Goal: Task Accomplishment & Management: Use online tool/utility

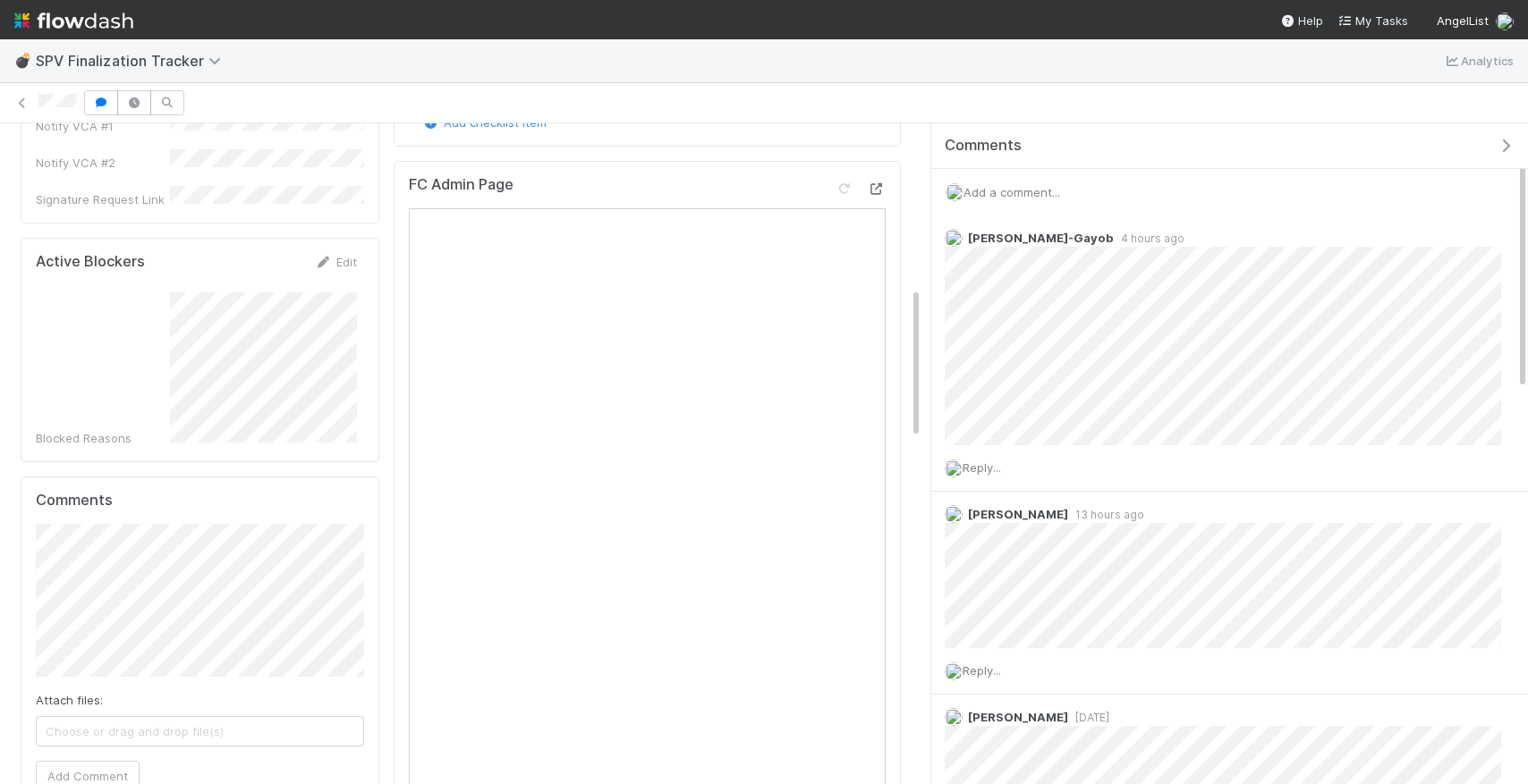
scroll to position [648, 0]
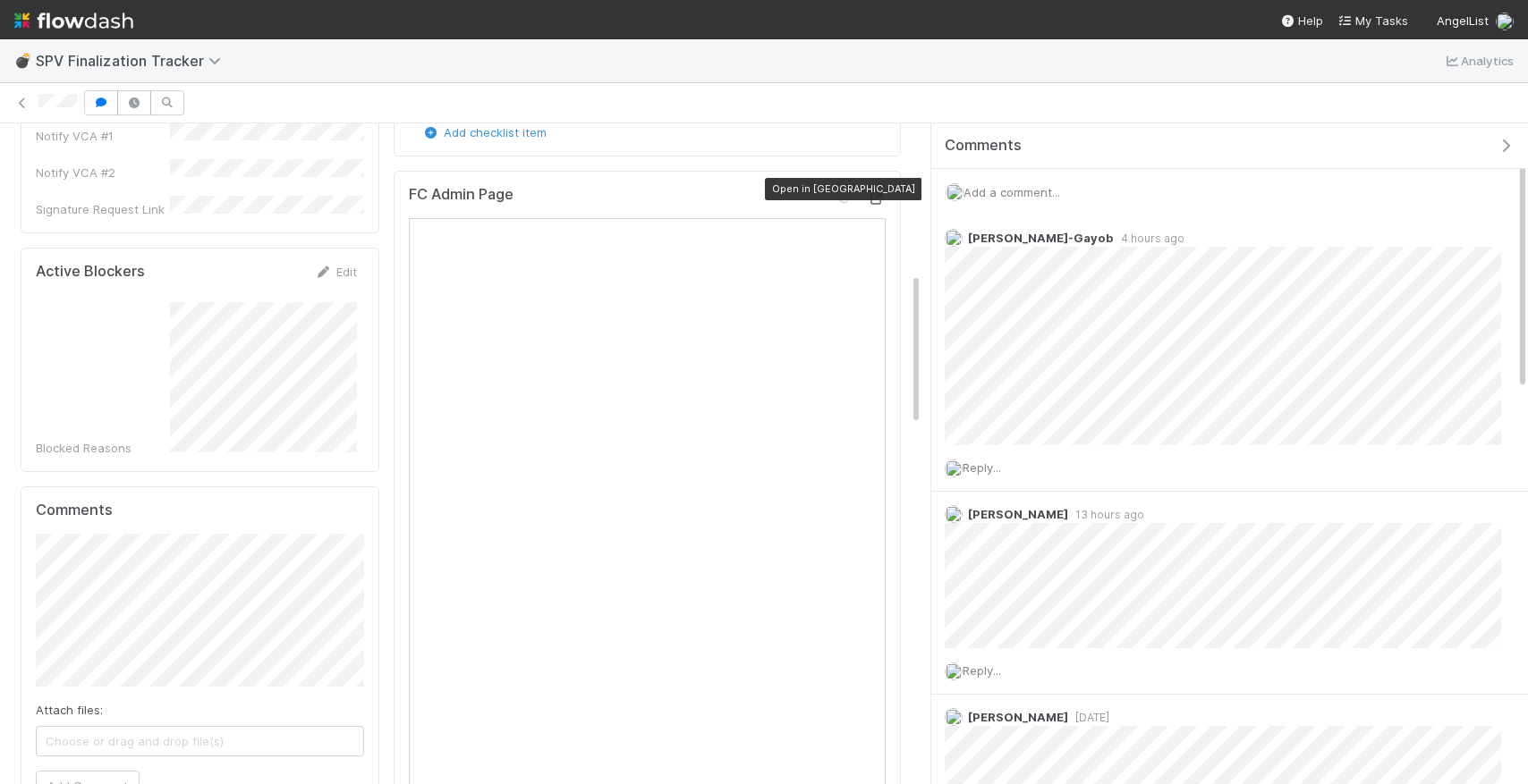
click at [870, 197] on div at bounding box center [877, 198] width 18 height 18
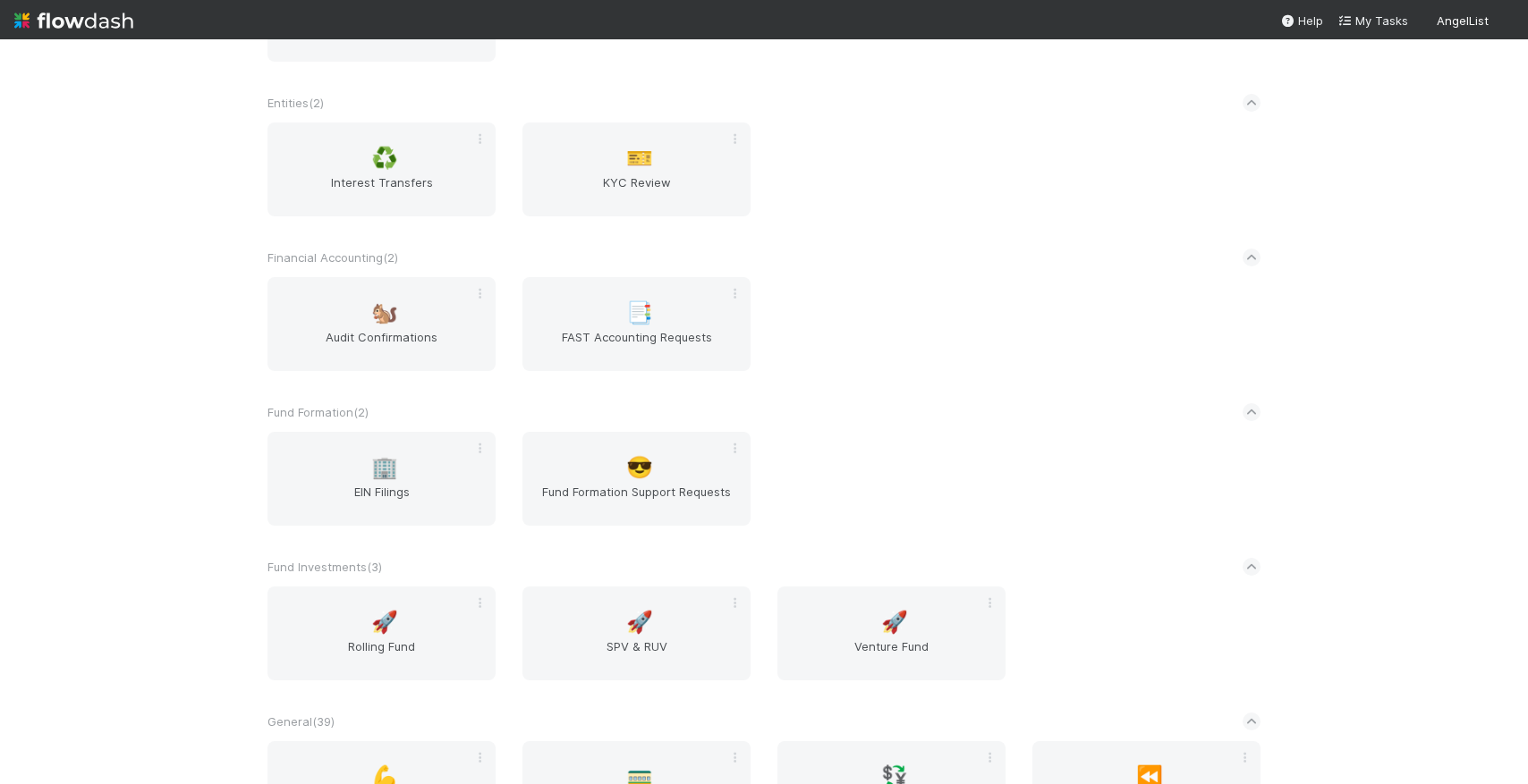
scroll to position [1823, 0]
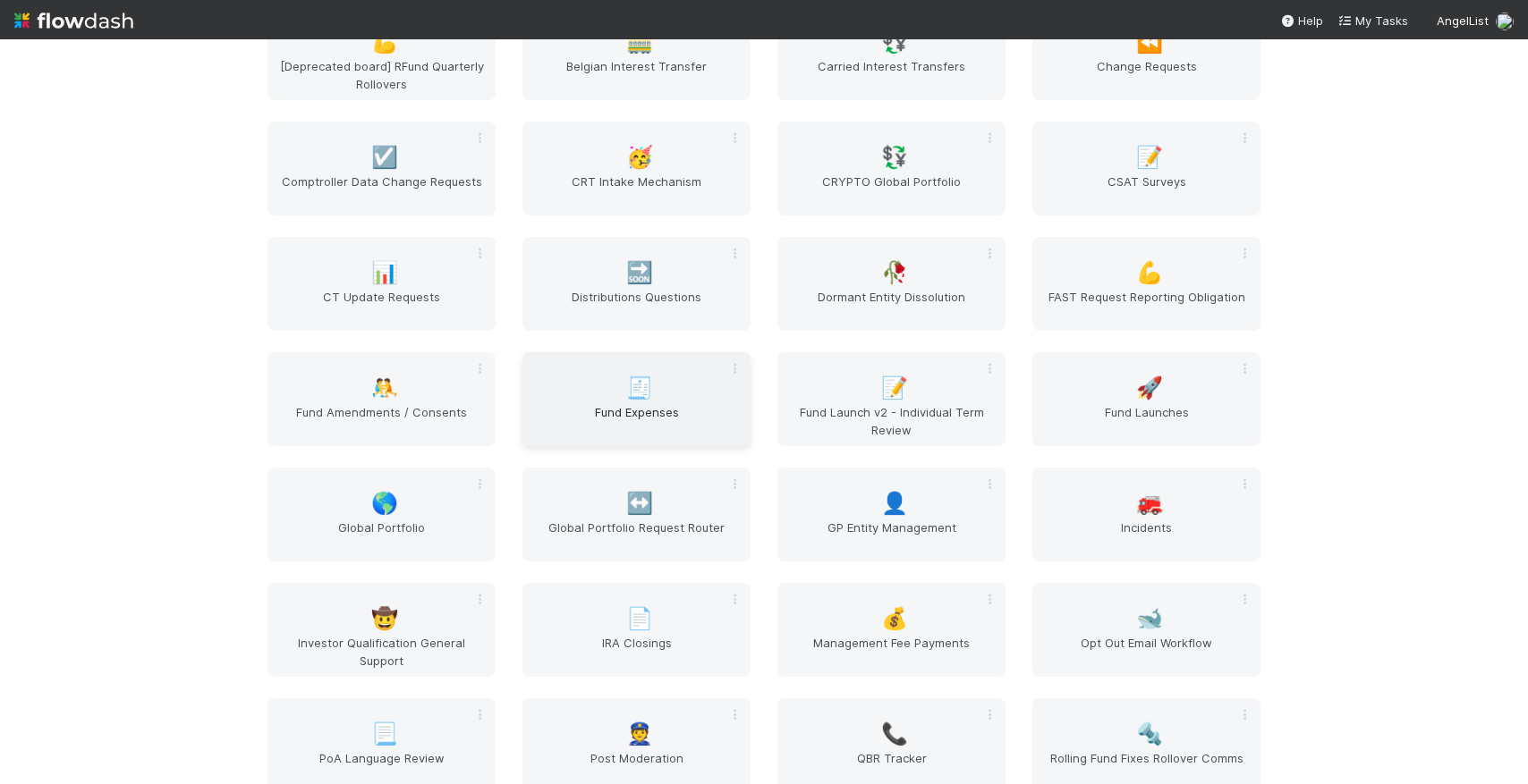
click at [691, 407] on span "Fund Expenses" at bounding box center [636, 422] width 214 height 36
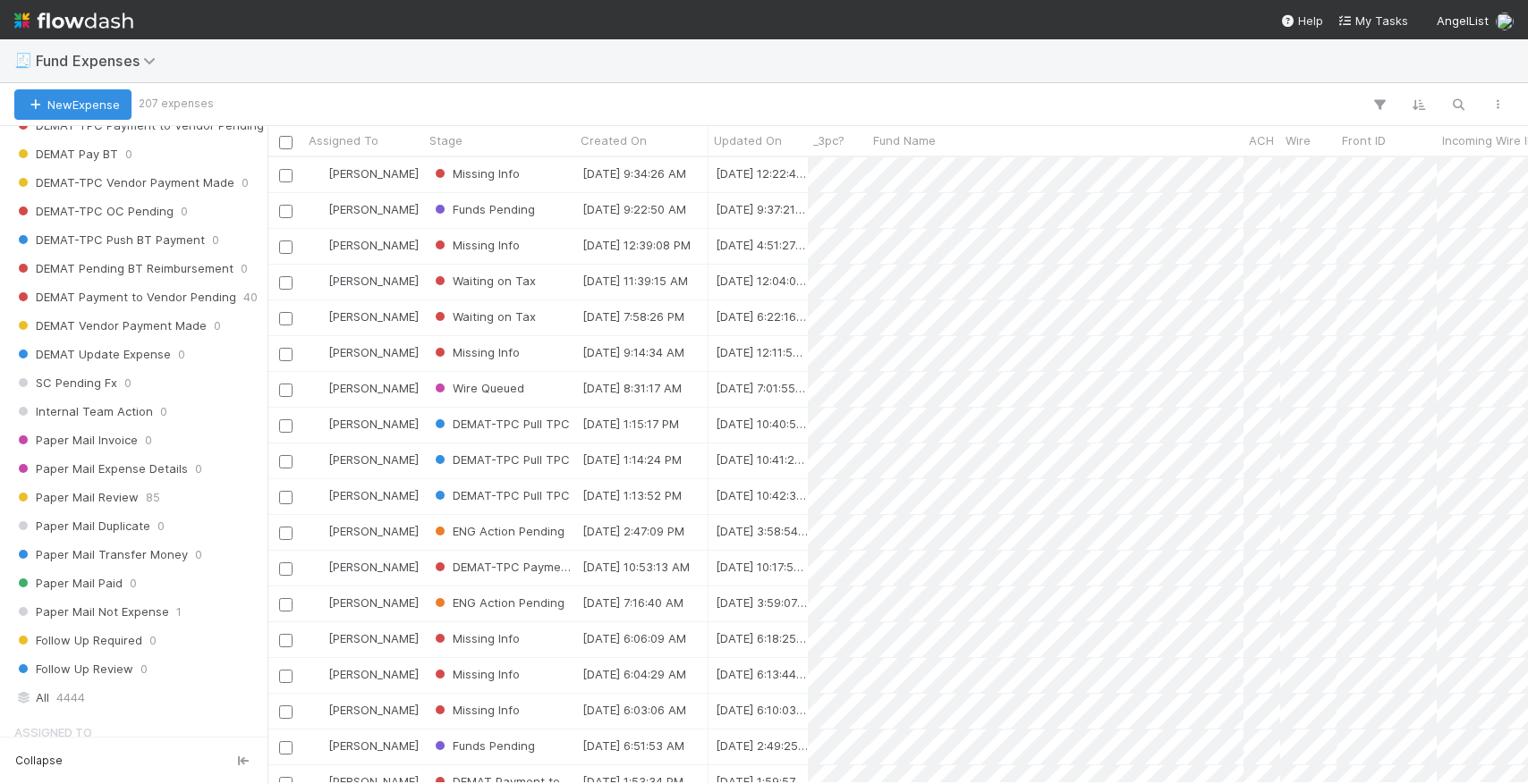
scroll to position [1814, 0]
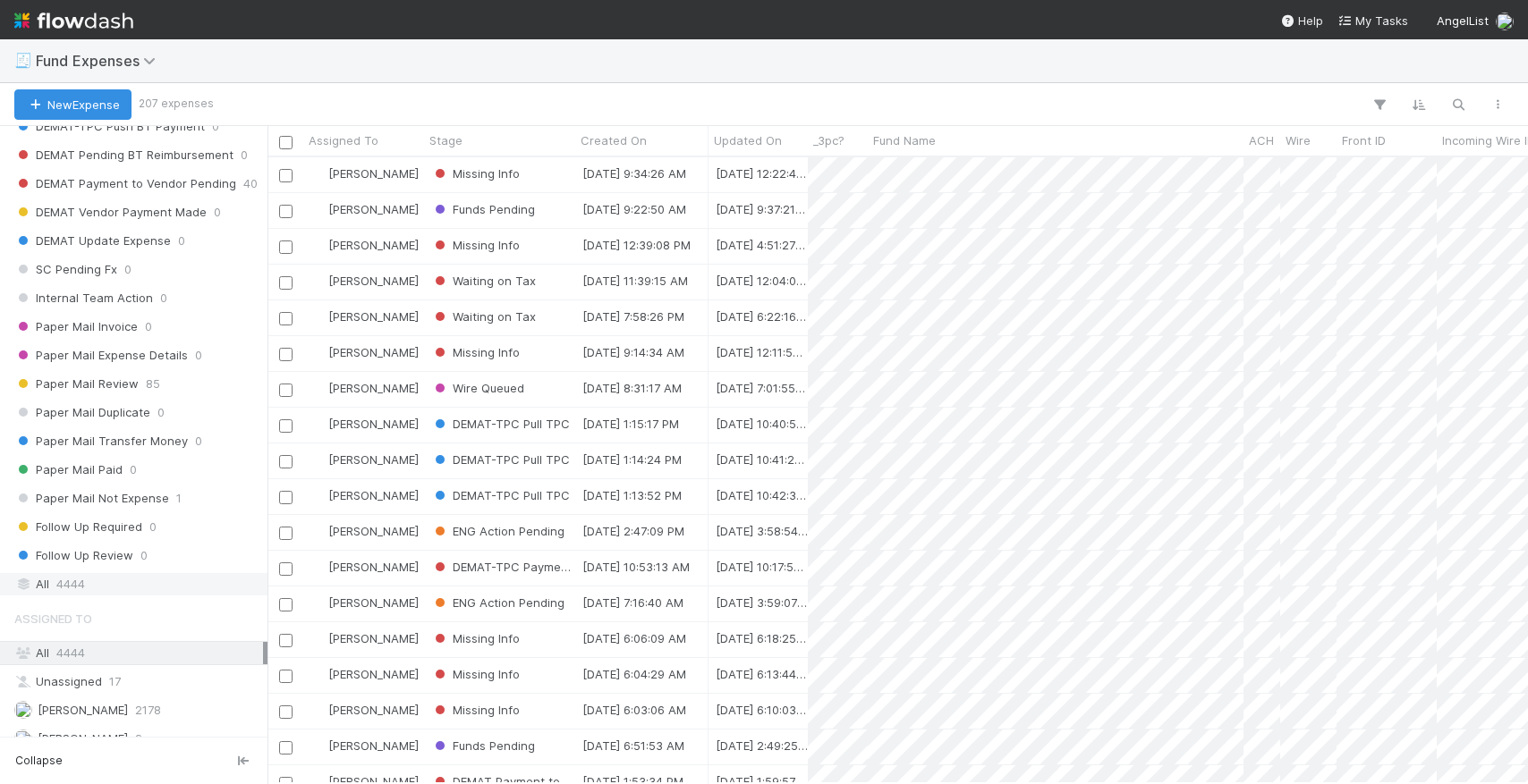
click at [142, 594] on div "All 4444" at bounding box center [139, 585] width 249 height 23
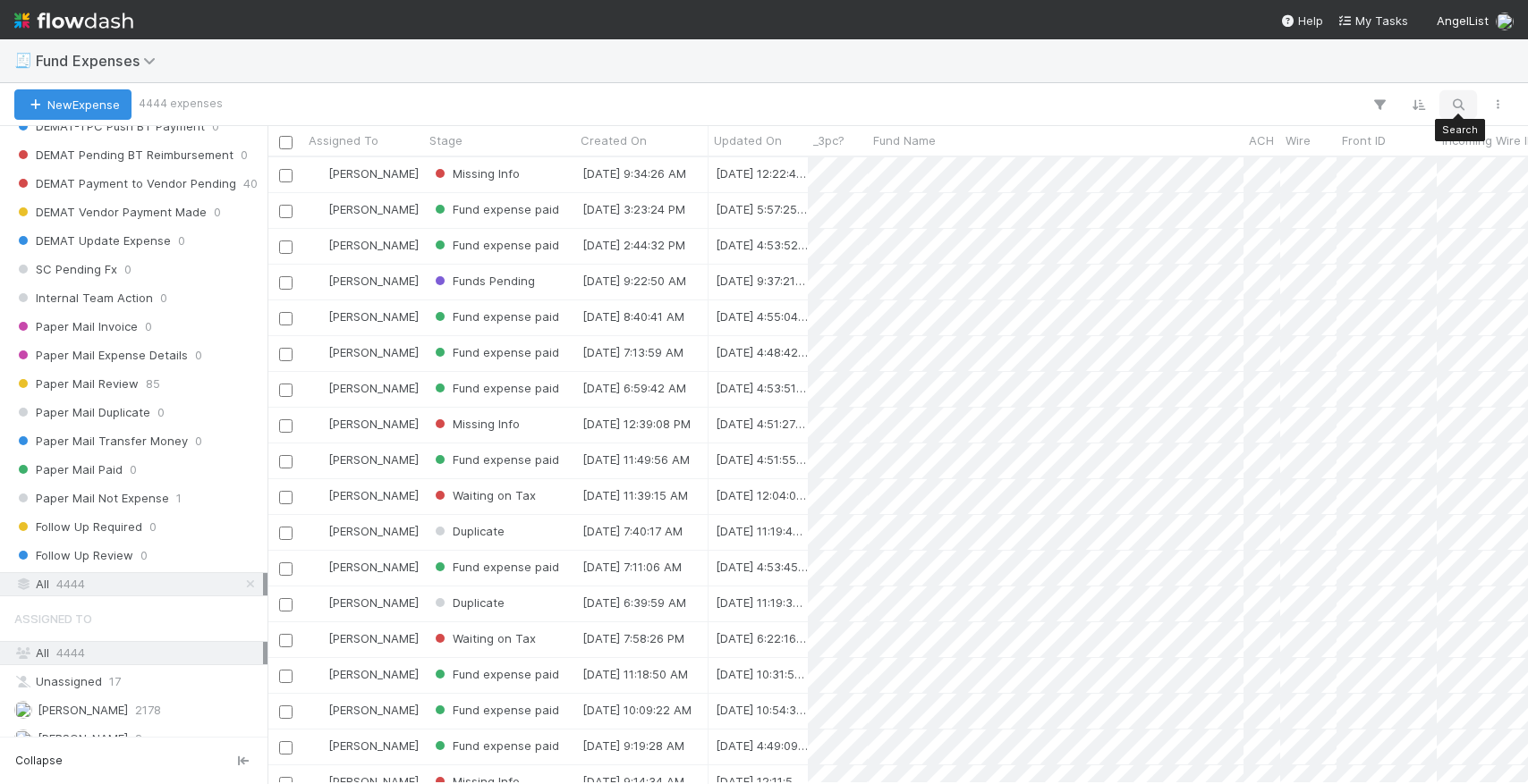
click at [1462, 100] on icon "button" at bounding box center [1458, 104] width 18 height 16
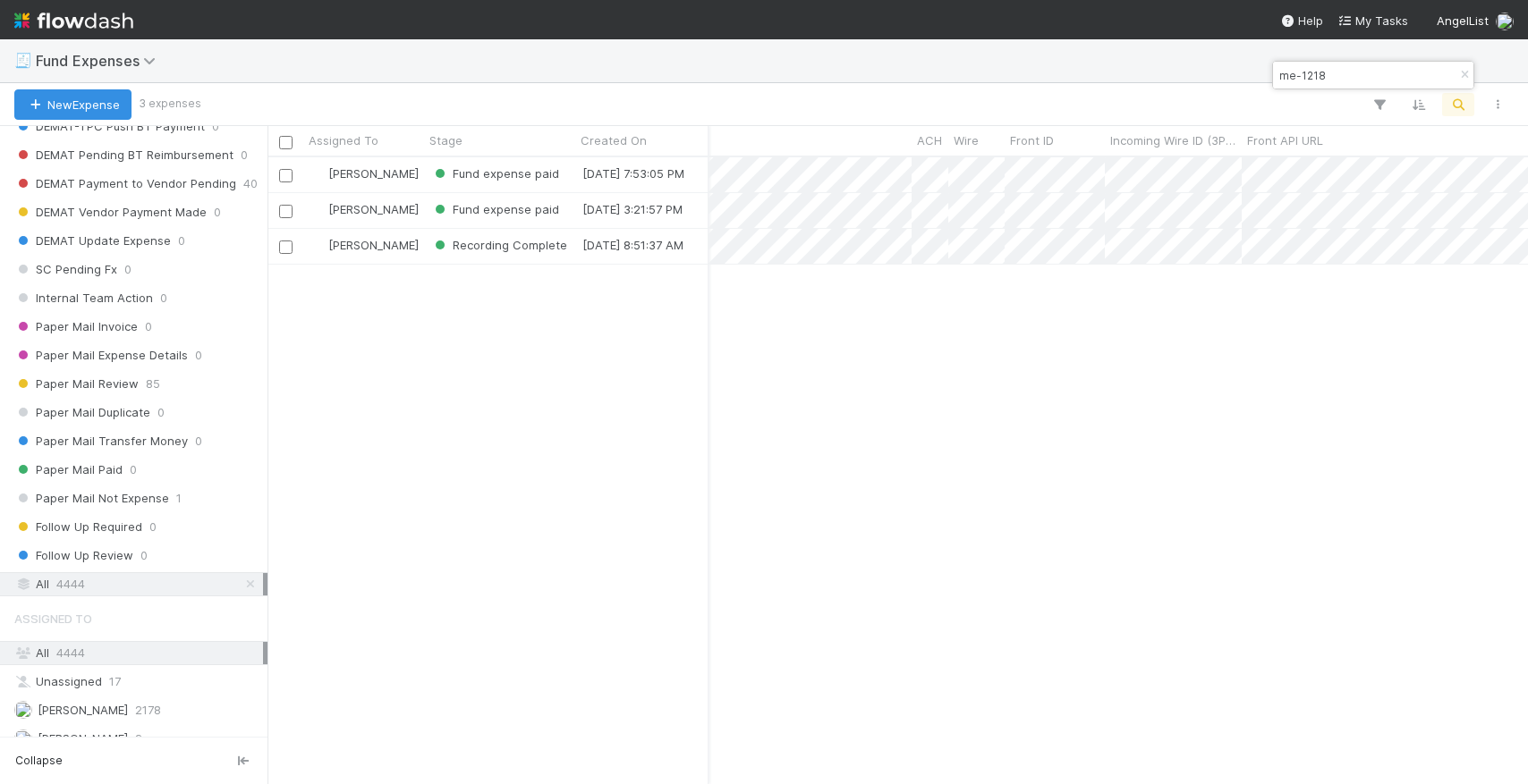
scroll to position [0, 0]
type input "me-1218"
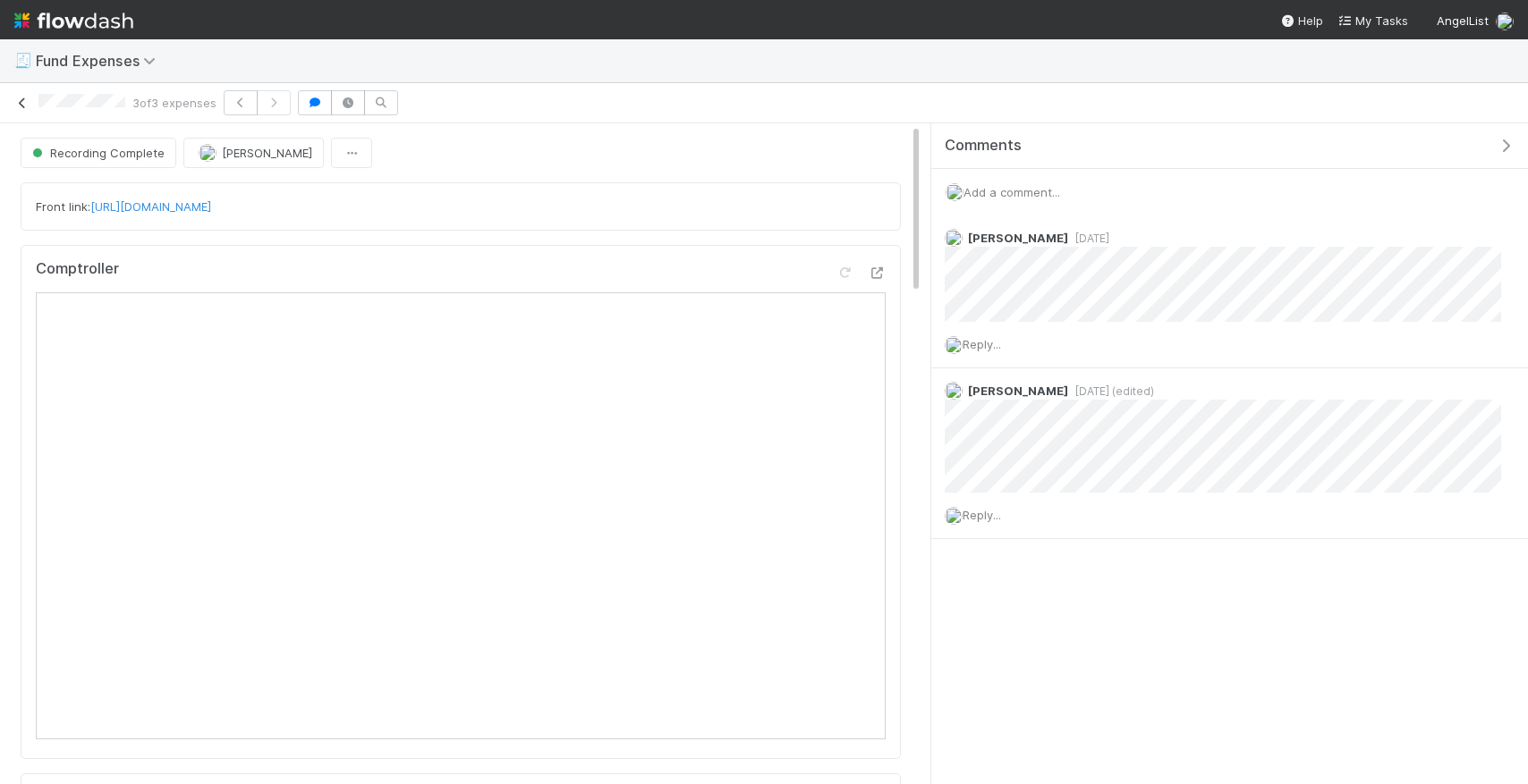
click at [28, 103] on icon at bounding box center [22, 103] width 18 height 11
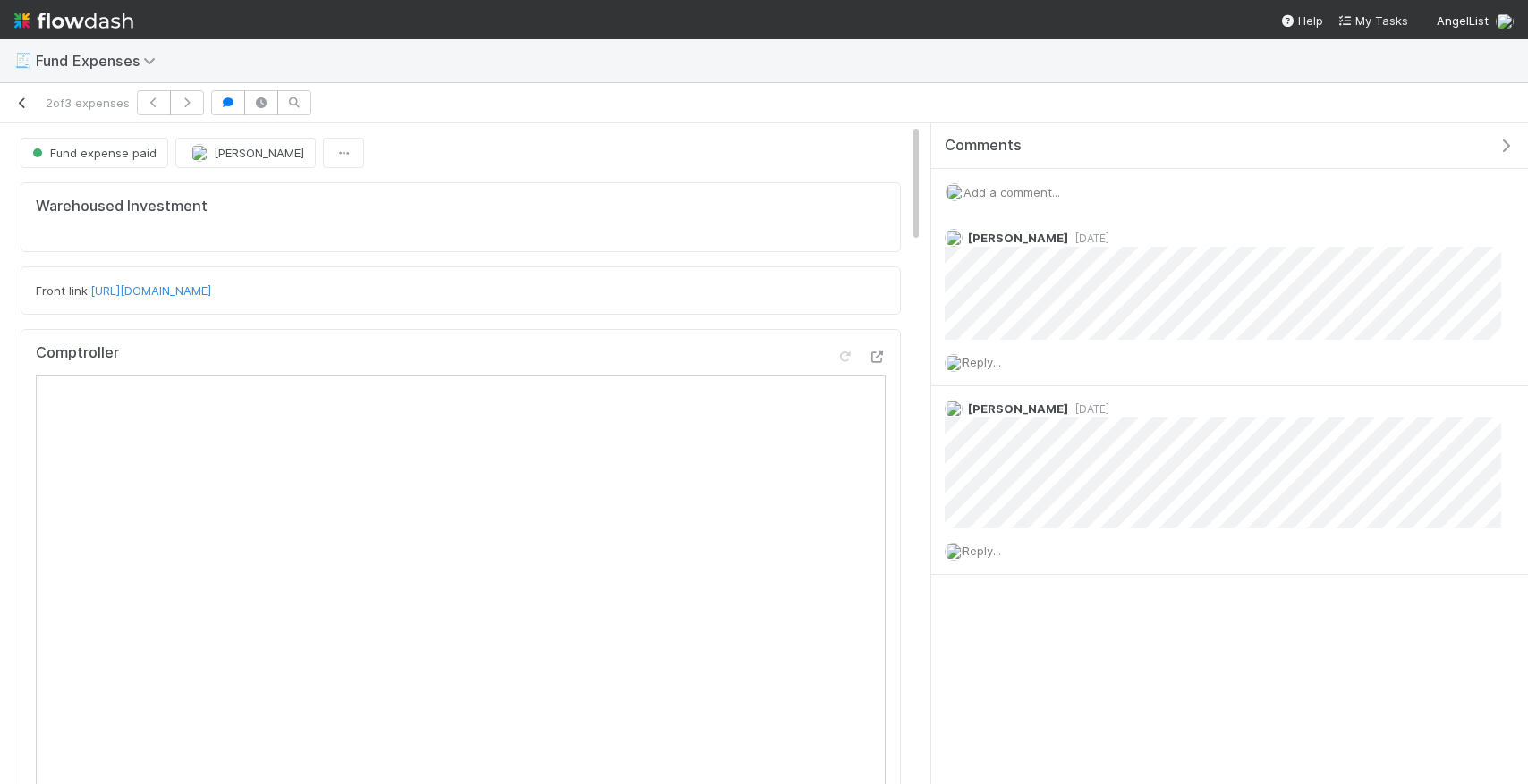
click at [25, 103] on icon at bounding box center [22, 103] width 18 height 11
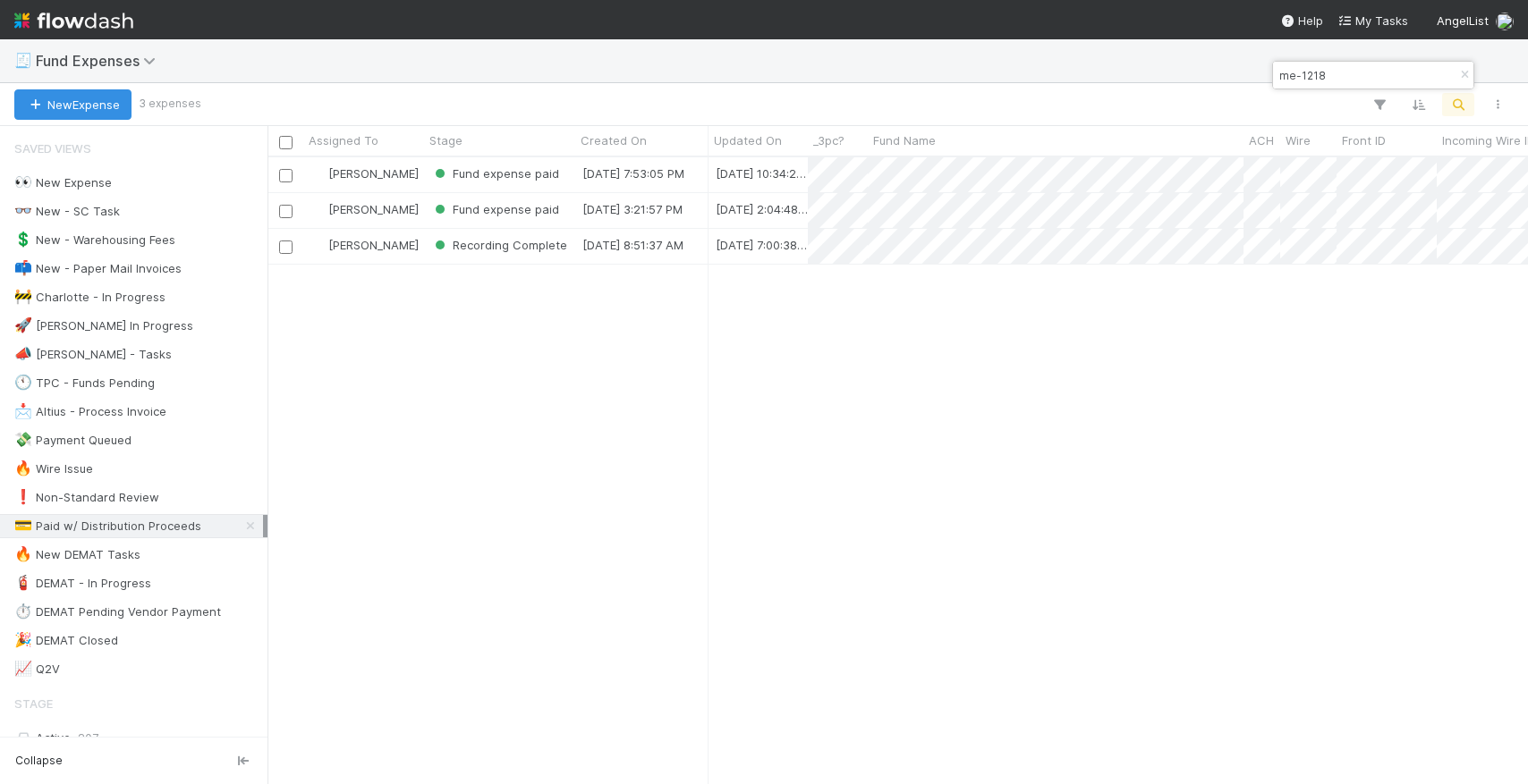
scroll to position [0, 1]
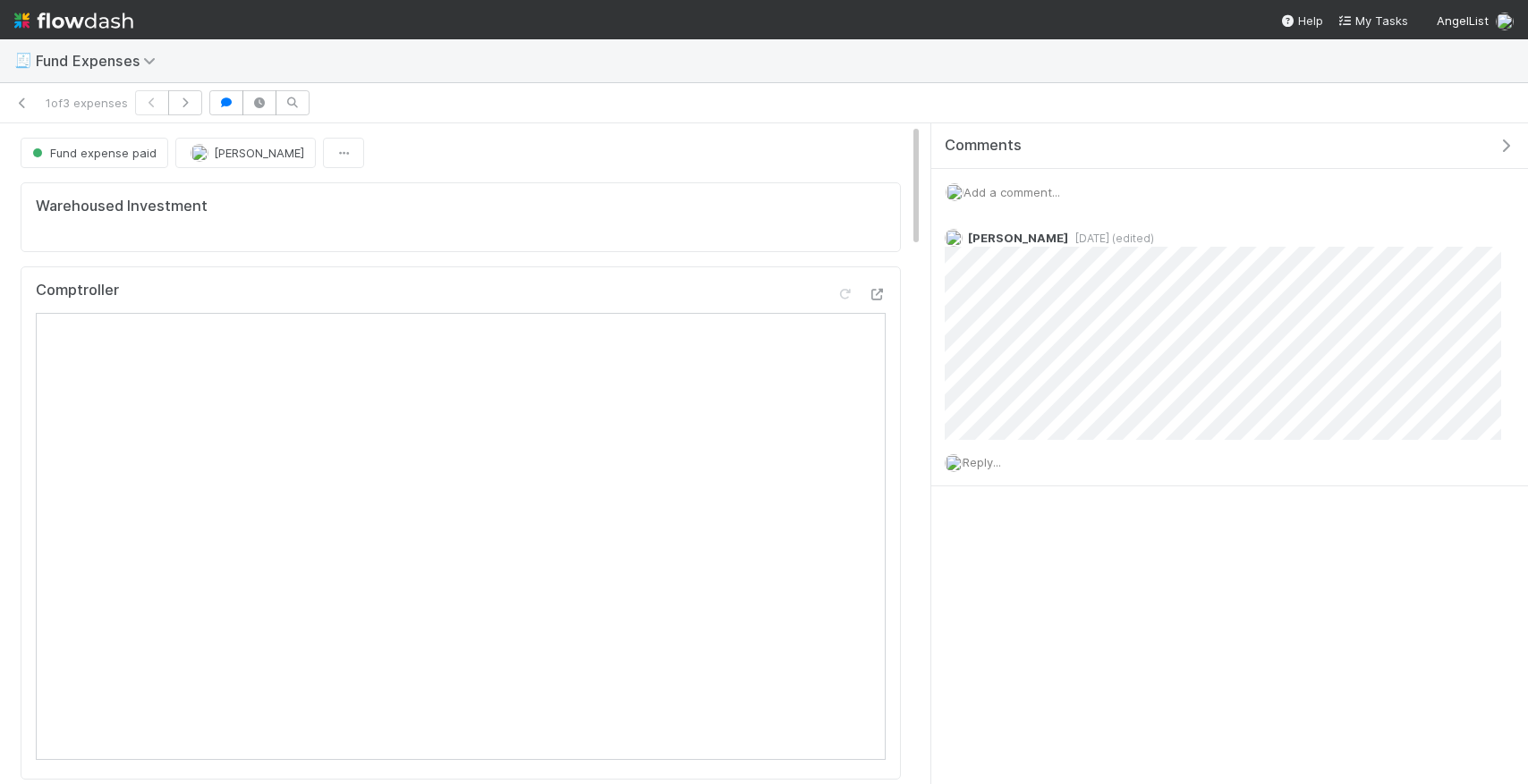
click at [1006, 188] on span "Add a comment..." at bounding box center [1012, 192] width 96 height 14
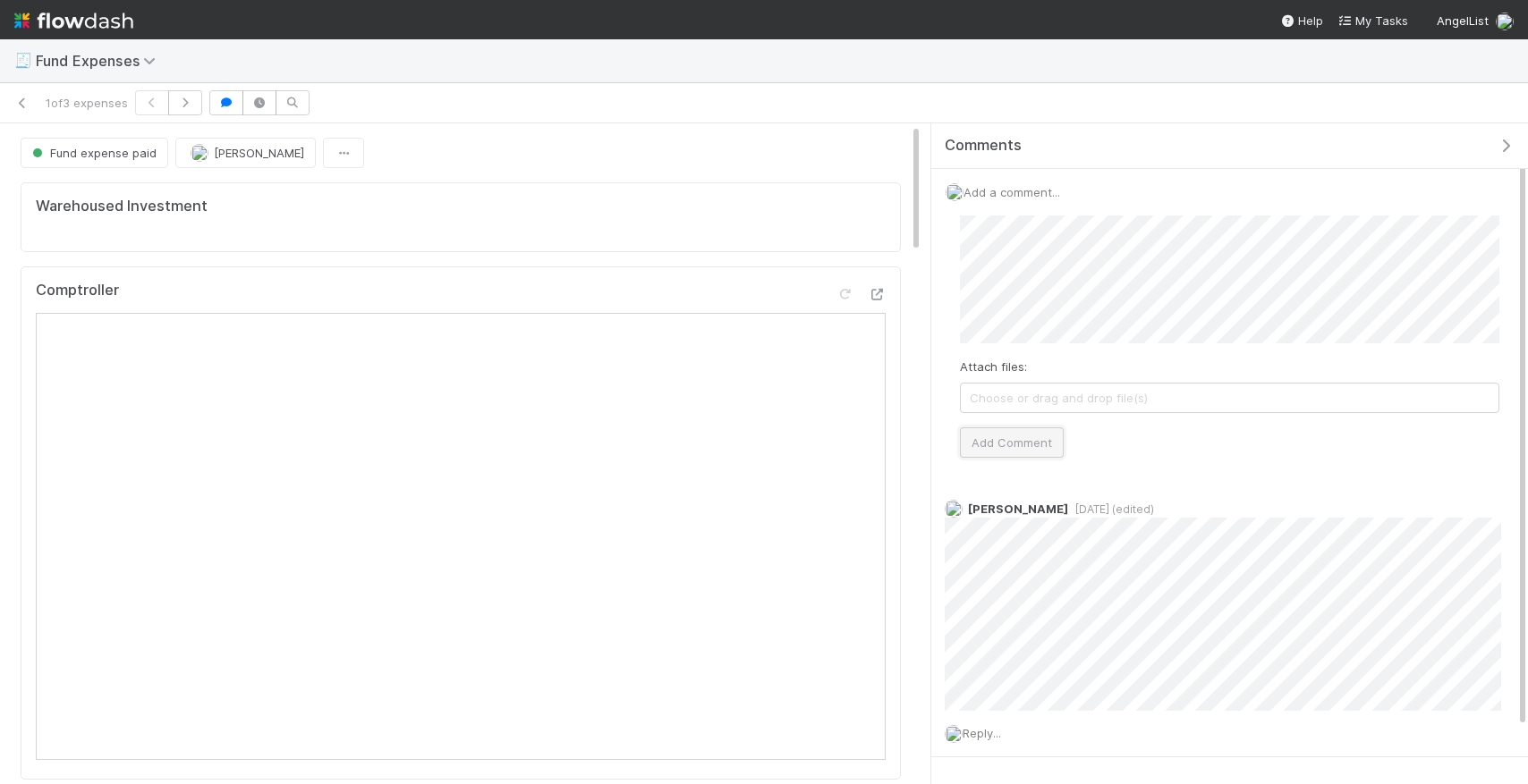
click at [1028, 444] on button "Add Comment" at bounding box center [1012, 442] width 104 height 30
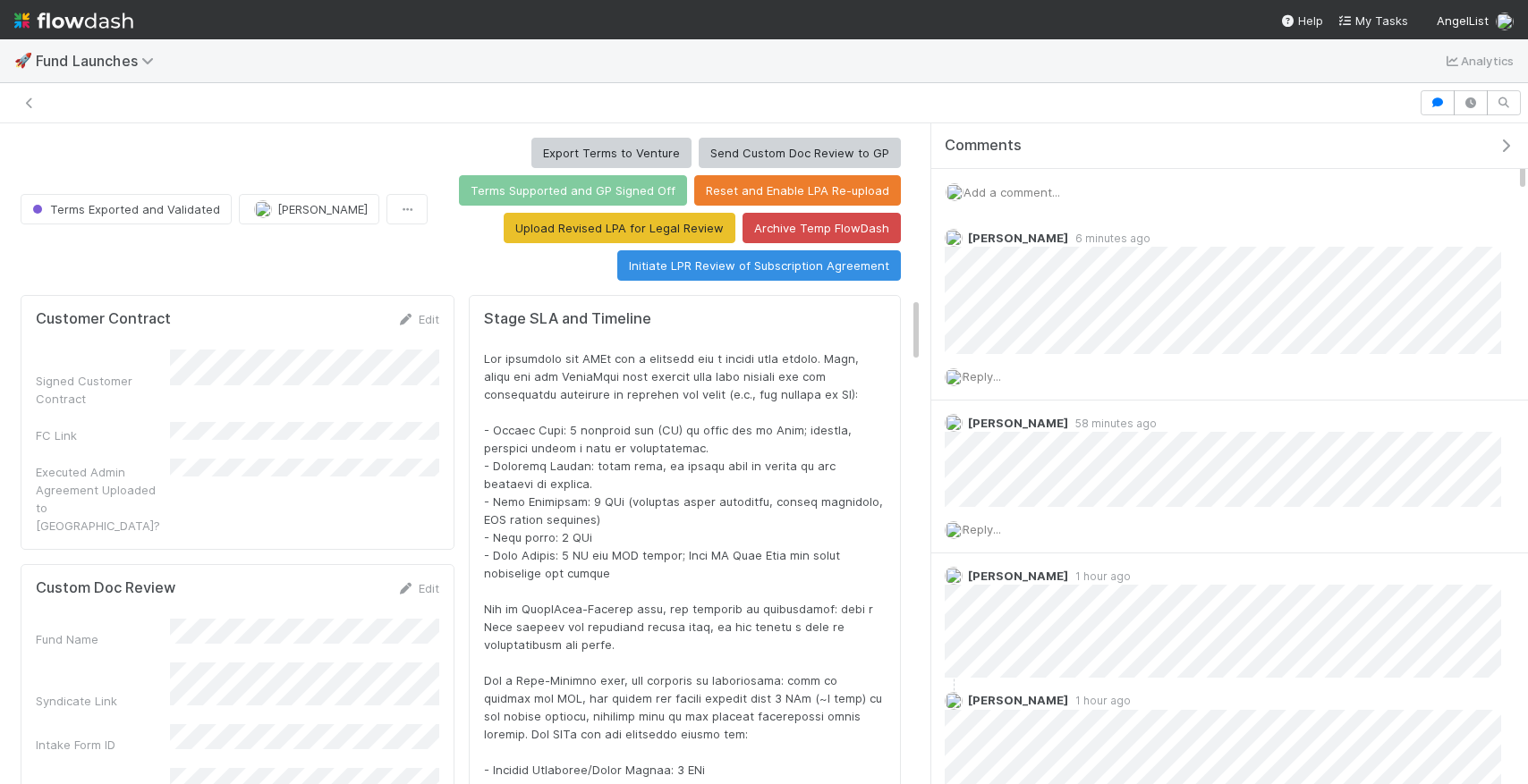
scroll to position [363, 850]
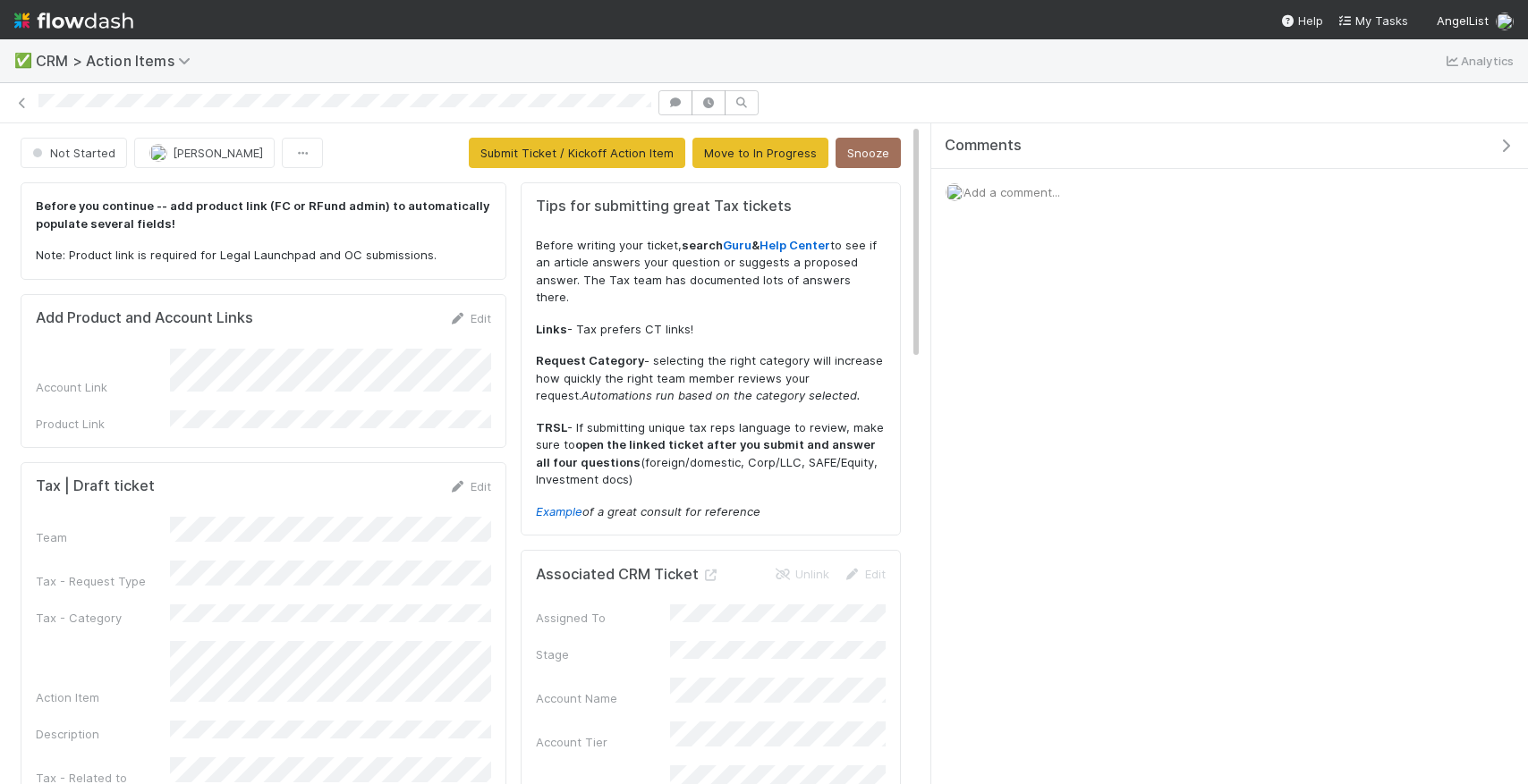
click at [482, 307] on div "Add Product and Account Links Edit Account Link Product Link" at bounding box center [263, 371] width 486 height 154
click at [479, 311] on link "Edit" at bounding box center [470, 318] width 42 height 14
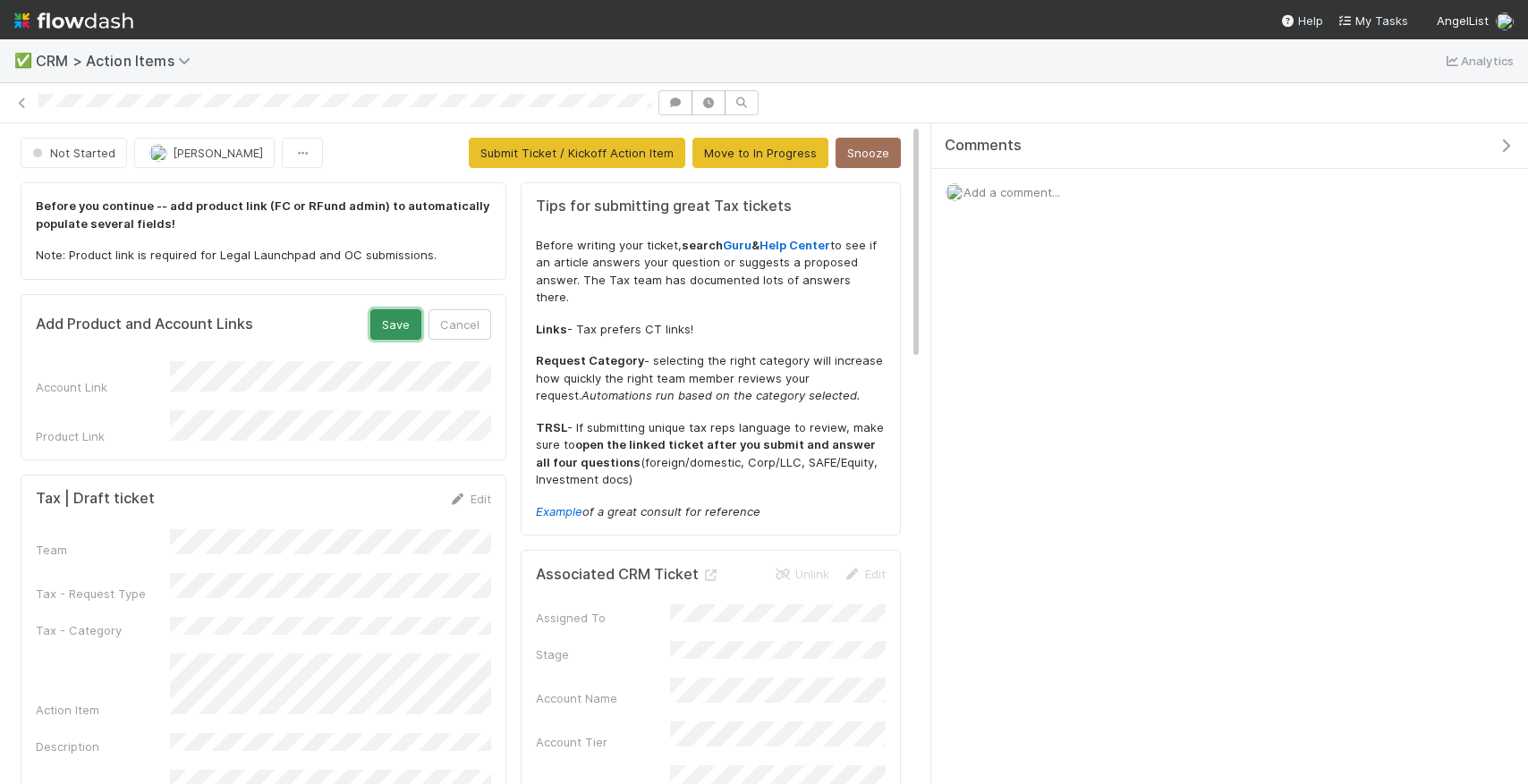
click at [384, 330] on button "Save" at bounding box center [395, 325] width 51 height 30
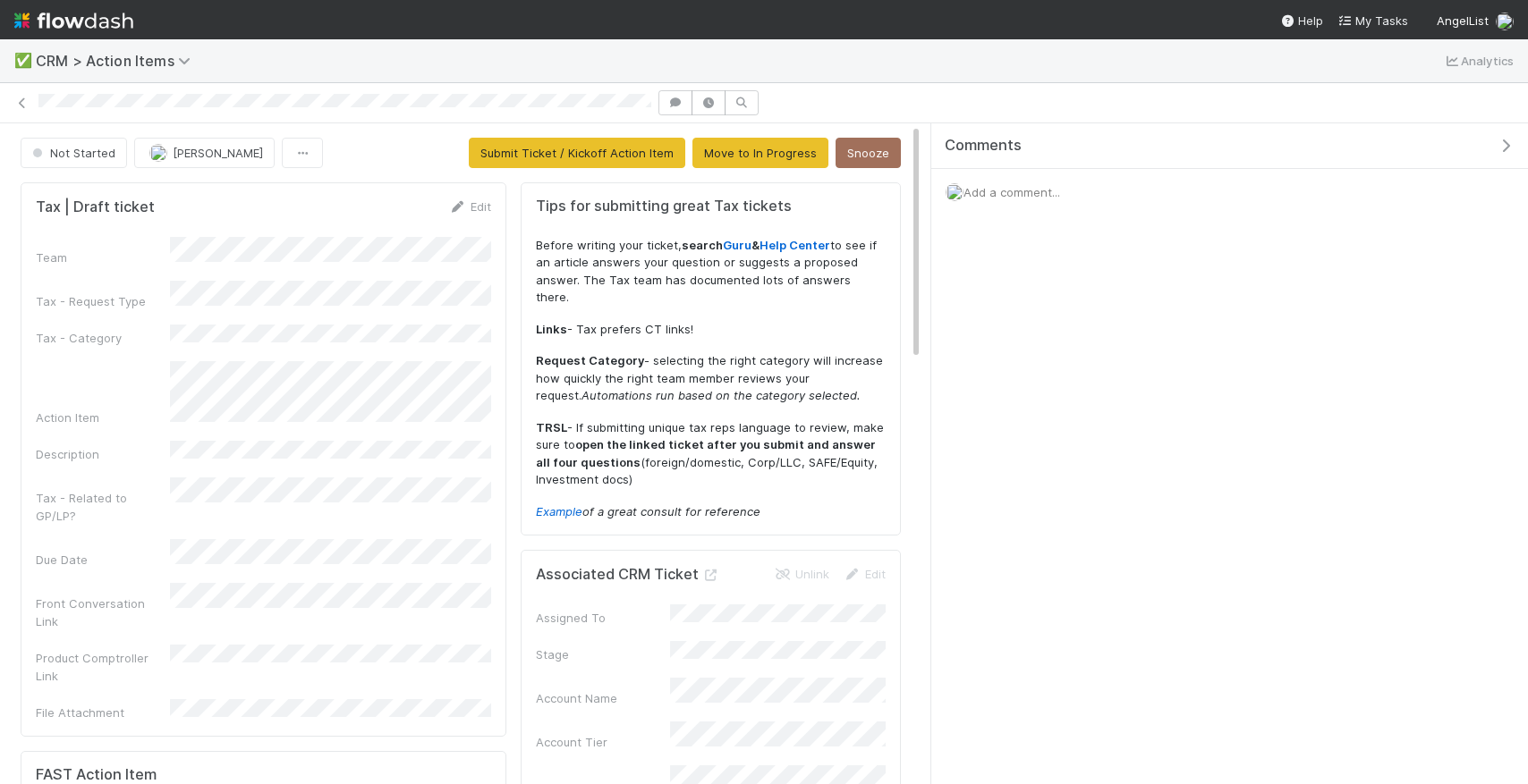
click at [472, 187] on div "Tax | Draft ticket Edit Team Tax - Request Type Tax - Category Action Item Desc…" at bounding box center [263, 459] width 486 height 555
click at [472, 203] on link "Edit" at bounding box center [470, 206] width 42 height 14
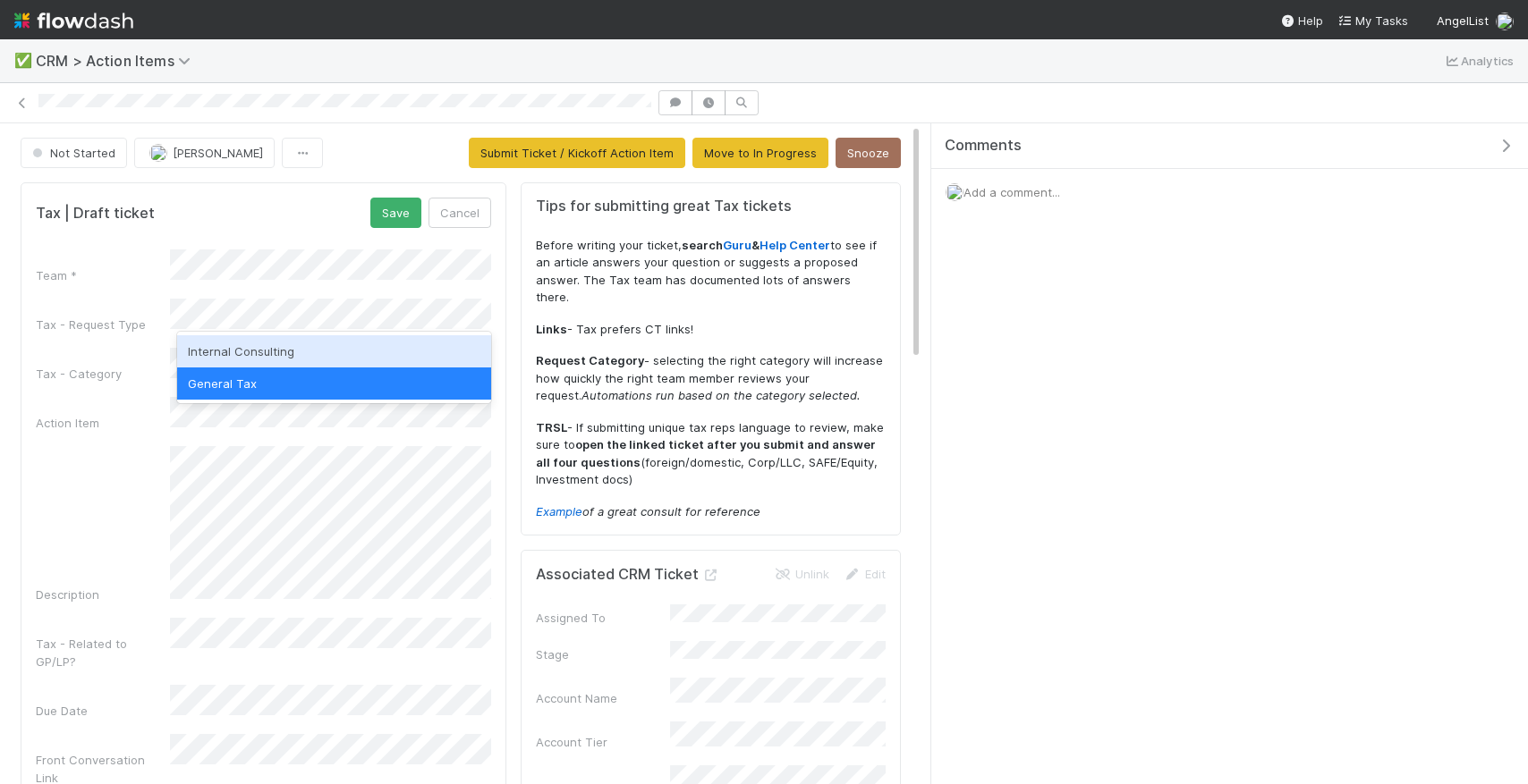
click at [306, 348] on div "Internal Consulting" at bounding box center [334, 352] width 314 height 32
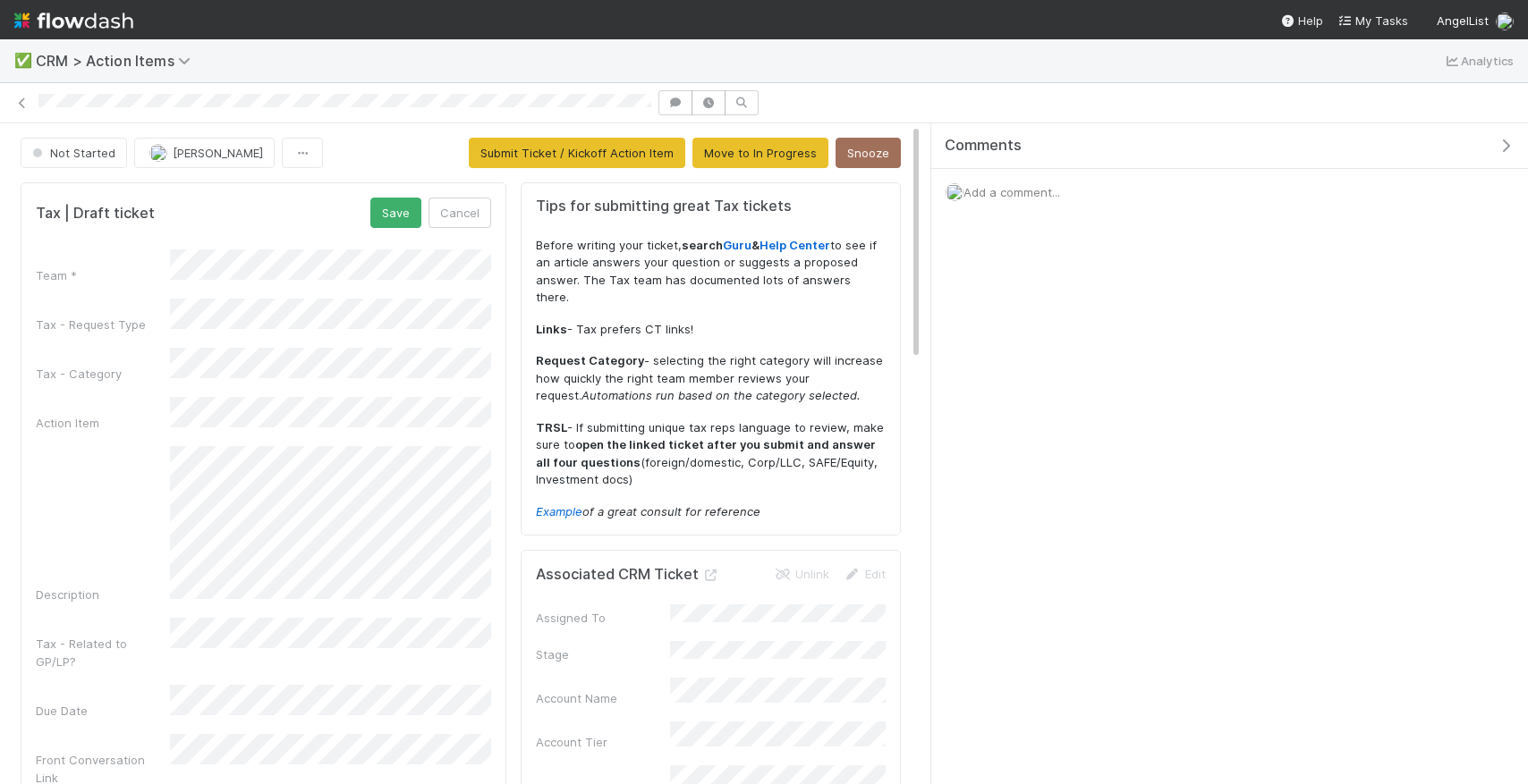
click at [306, 291] on div "Team * Tax - Request Type Tax - Category Action Item Description Tax - Related …" at bounding box center [263, 576] width 456 height 654
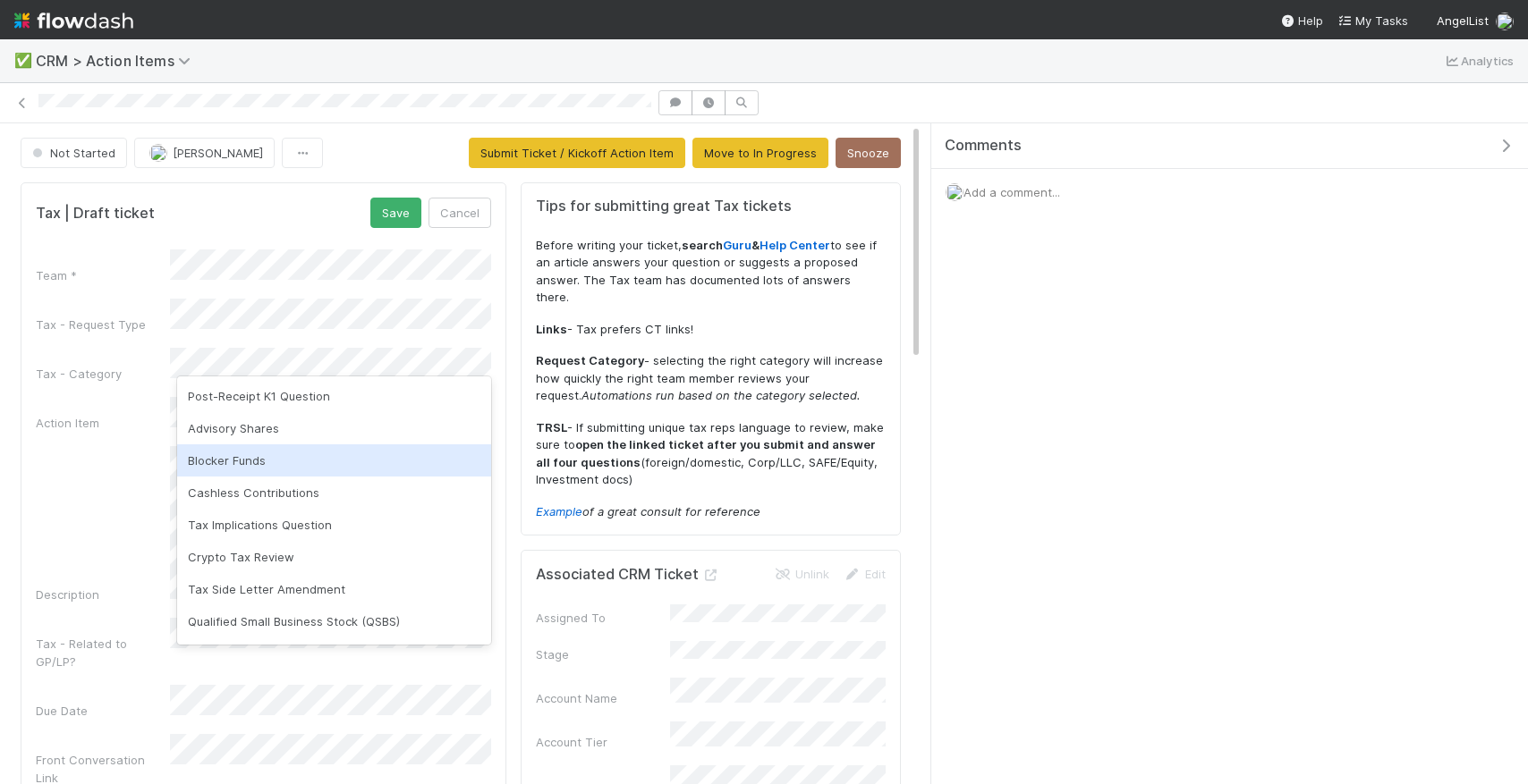
click at [293, 426] on div "Advisory Shares" at bounding box center [334, 428] width 314 height 32
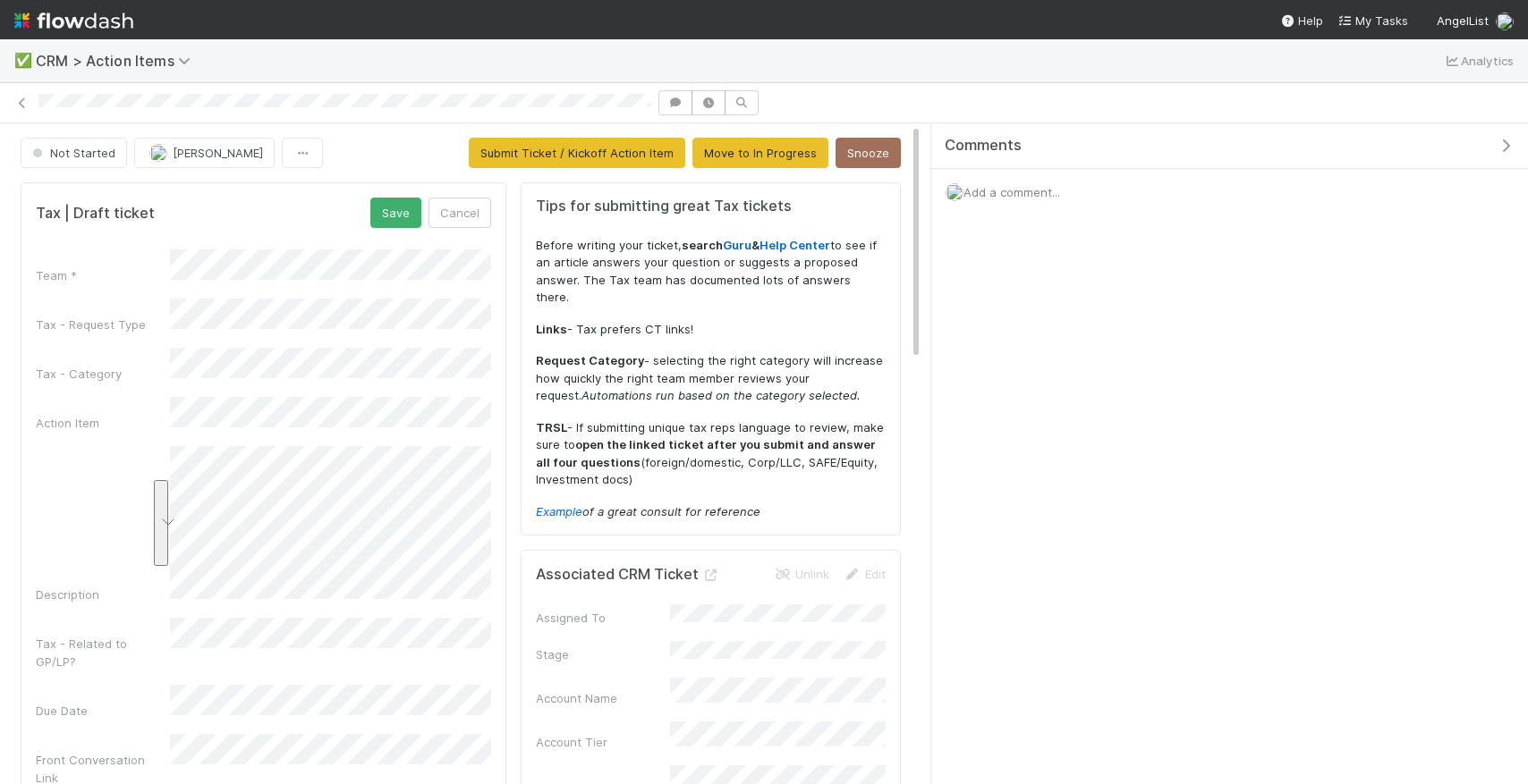
click at [161, 447] on div "Description" at bounding box center [263, 525] width 456 height 158
click at [389, 209] on button "Save" at bounding box center [395, 213] width 51 height 30
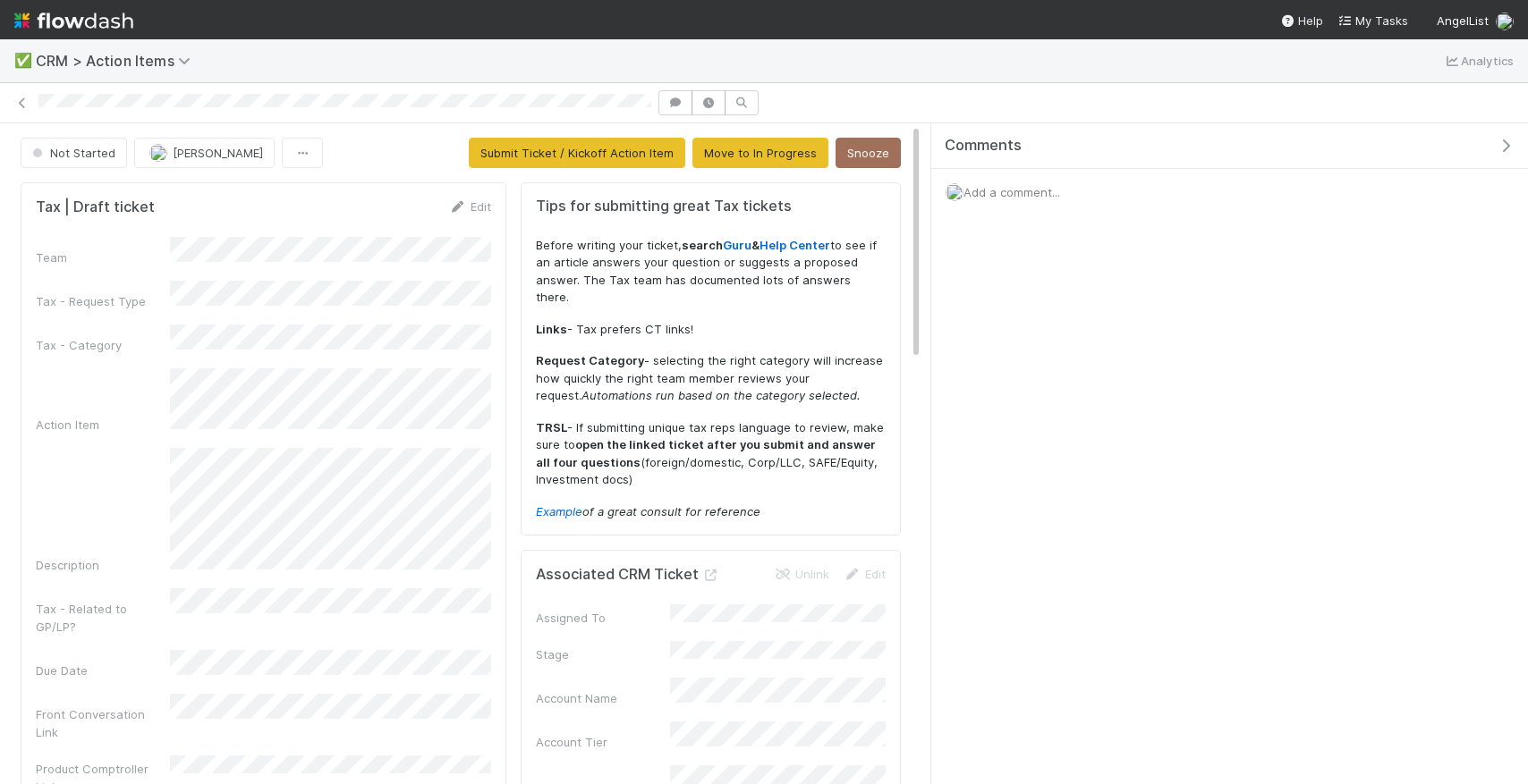
click at [491, 209] on div "Tax | Draft ticket Edit" at bounding box center [263, 207] width 482 height 18
click at [486, 207] on link "Edit" at bounding box center [470, 206] width 42 height 14
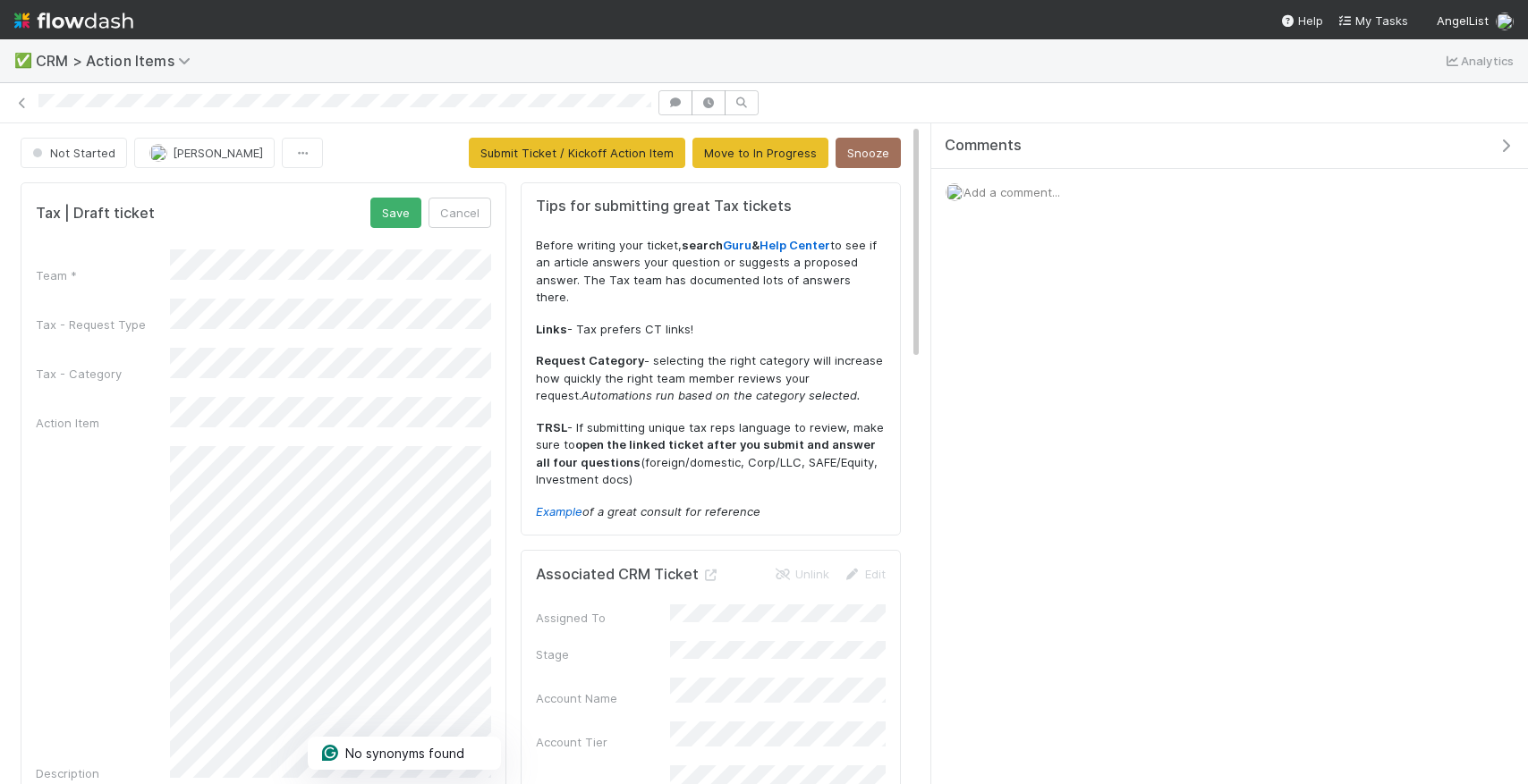
click at [320, 741] on div "No synonyms found" at bounding box center [404, 753] width 193 height 33
click at [383, 213] on button "Save" at bounding box center [395, 213] width 51 height 30
click at [476, 209] on link "Edit" at bounding box center [470, 206] width 42 height 14
click at [397, 205] on button "Save" at bounding box center [395, 213] width 51 height 30
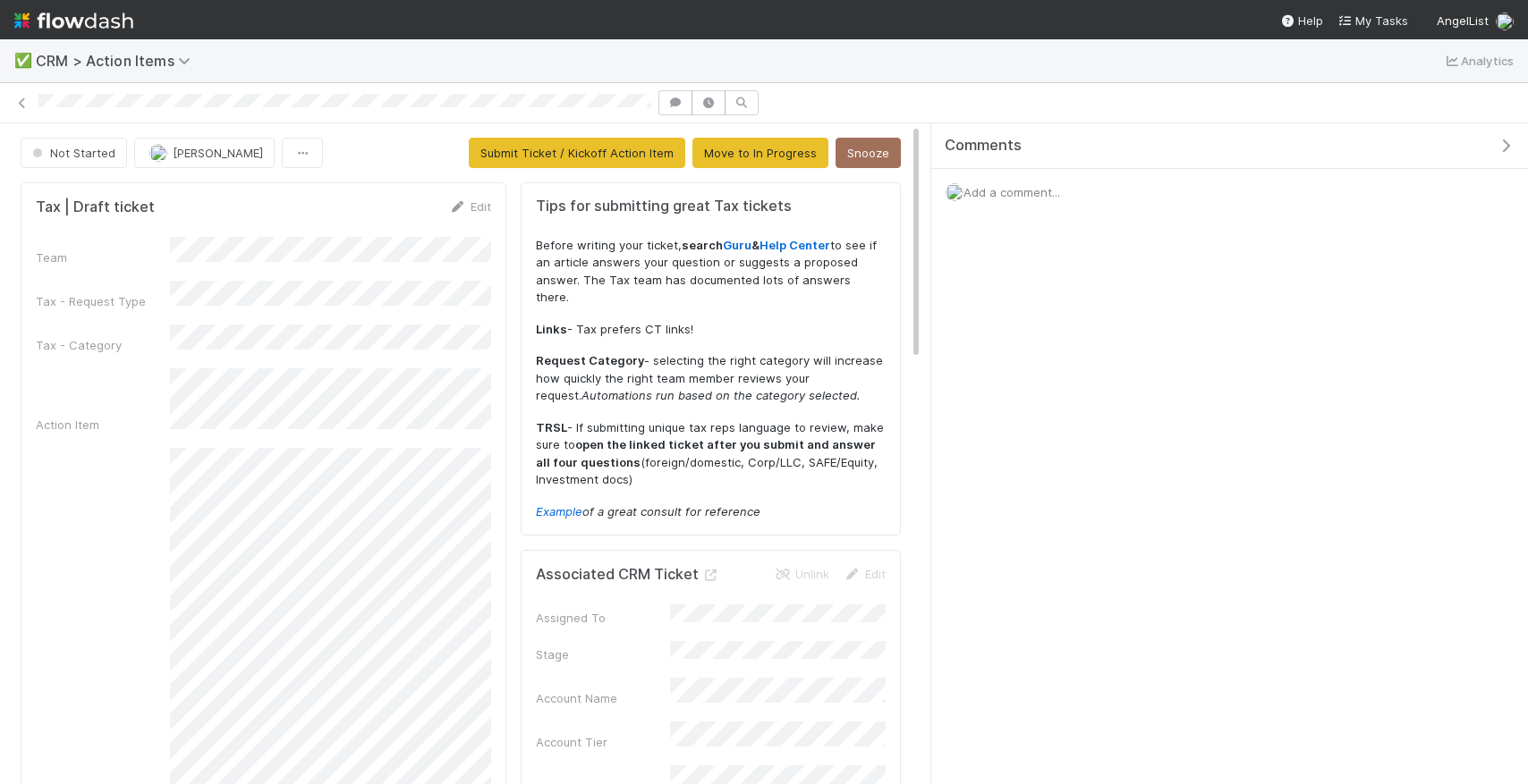
click at [482, 192] on div "Tax | Draft ticket Edit Team Tax - Request Type Tax - Category Action Item Desc…" at bounding box center [263, 672] width 486 height 980
click at [479, 182] on div "Tax | Draft ticket Edit Team Tax - Request Type Tax - Category Action Item Desc…" at bounding box center [263, 672] width 486 height 980
click at [479, 210] on link "Edit" at bounding box center [470, 206] width 42 height 14
click at [412, 206] on button "Save" at bounding box center [395, 213] width 51 height 30
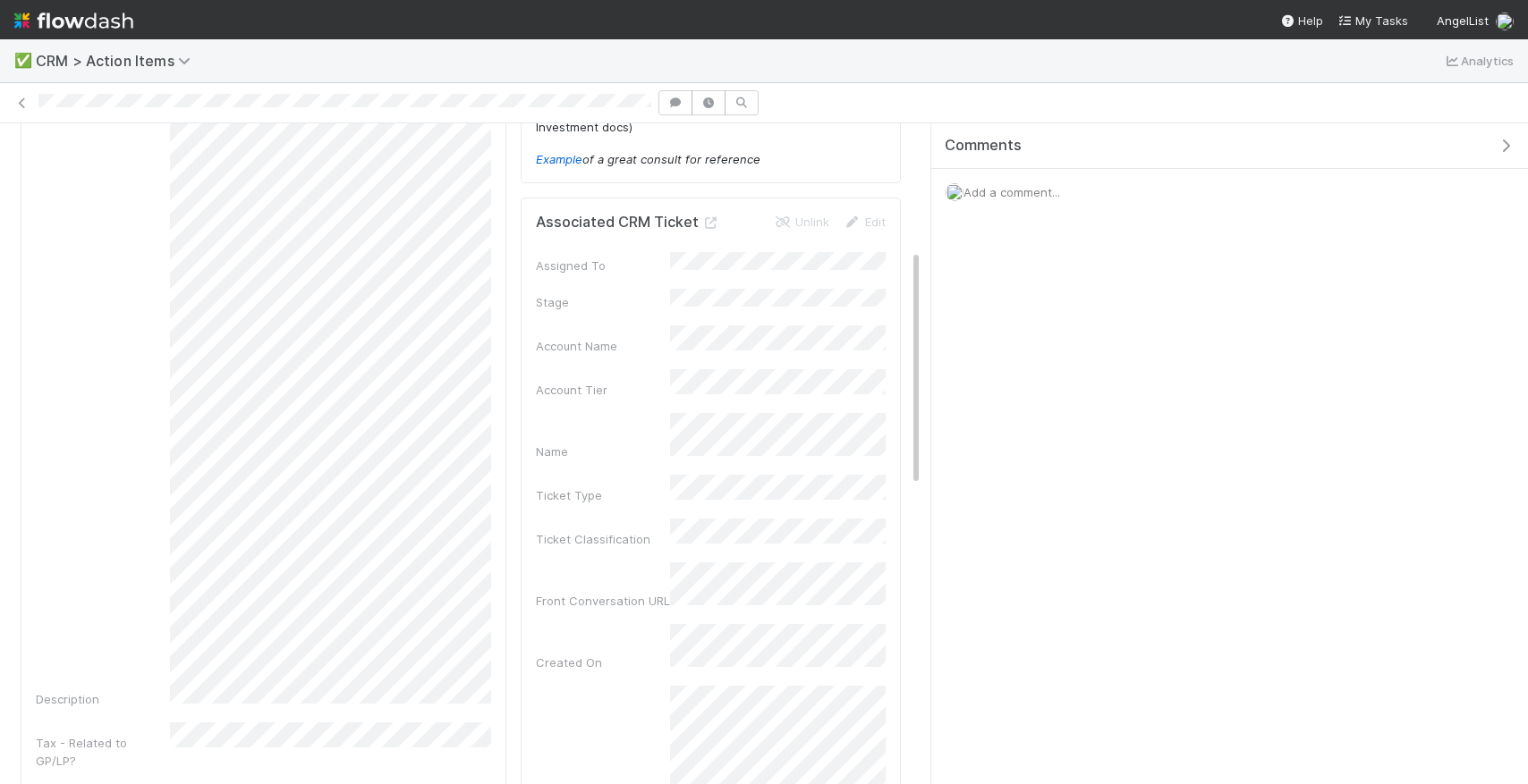
scroll to position [0, 0]
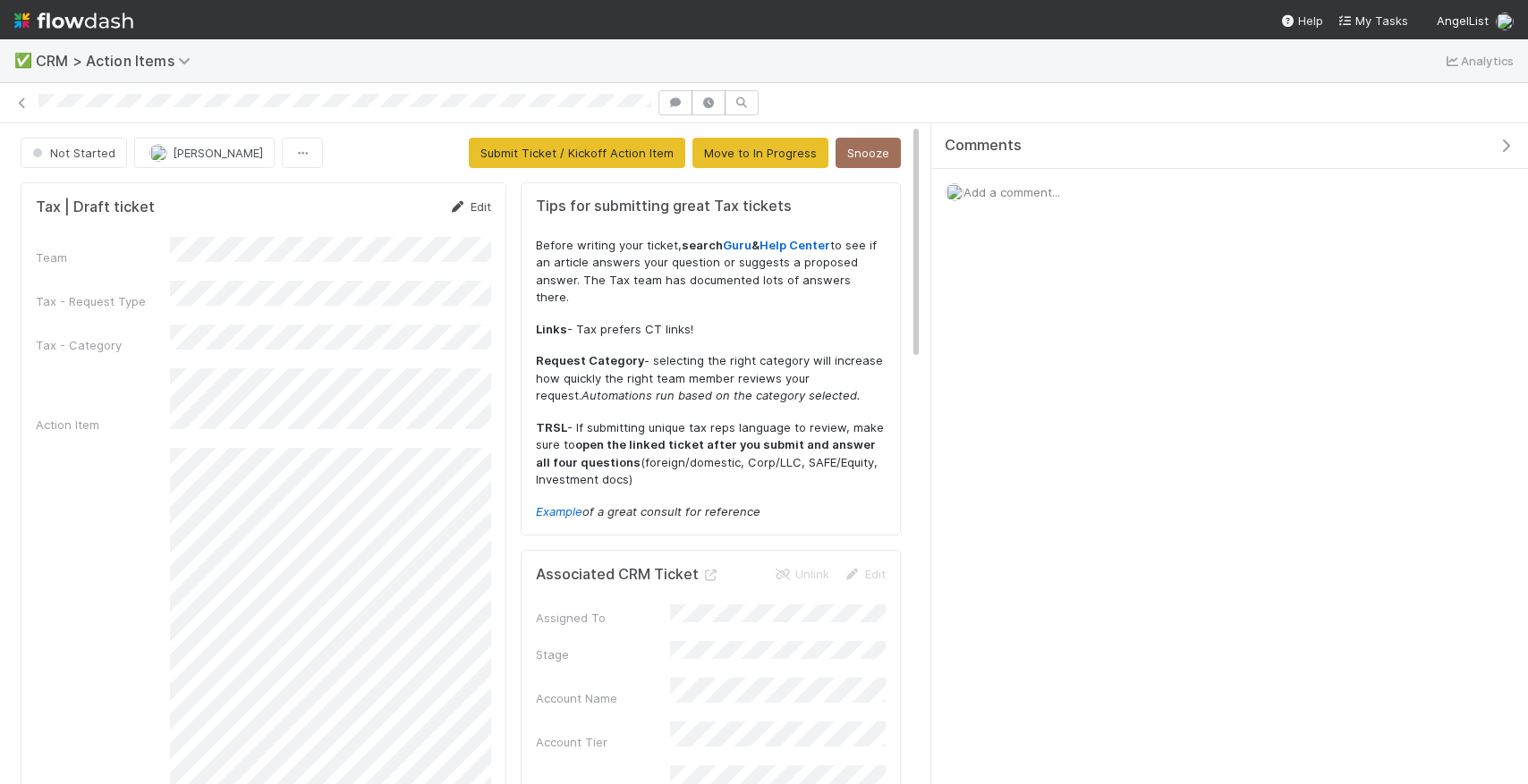
click at [472, 209] on link "Edit" at bounding box center [470, 206] width 42 height 14
click at [402, 218] on button "Save" at bounding box center [395, 213] width 51 height 30
click at [474, 202] on link "Edit" at bounding box center [470, 206] width 42 height 14
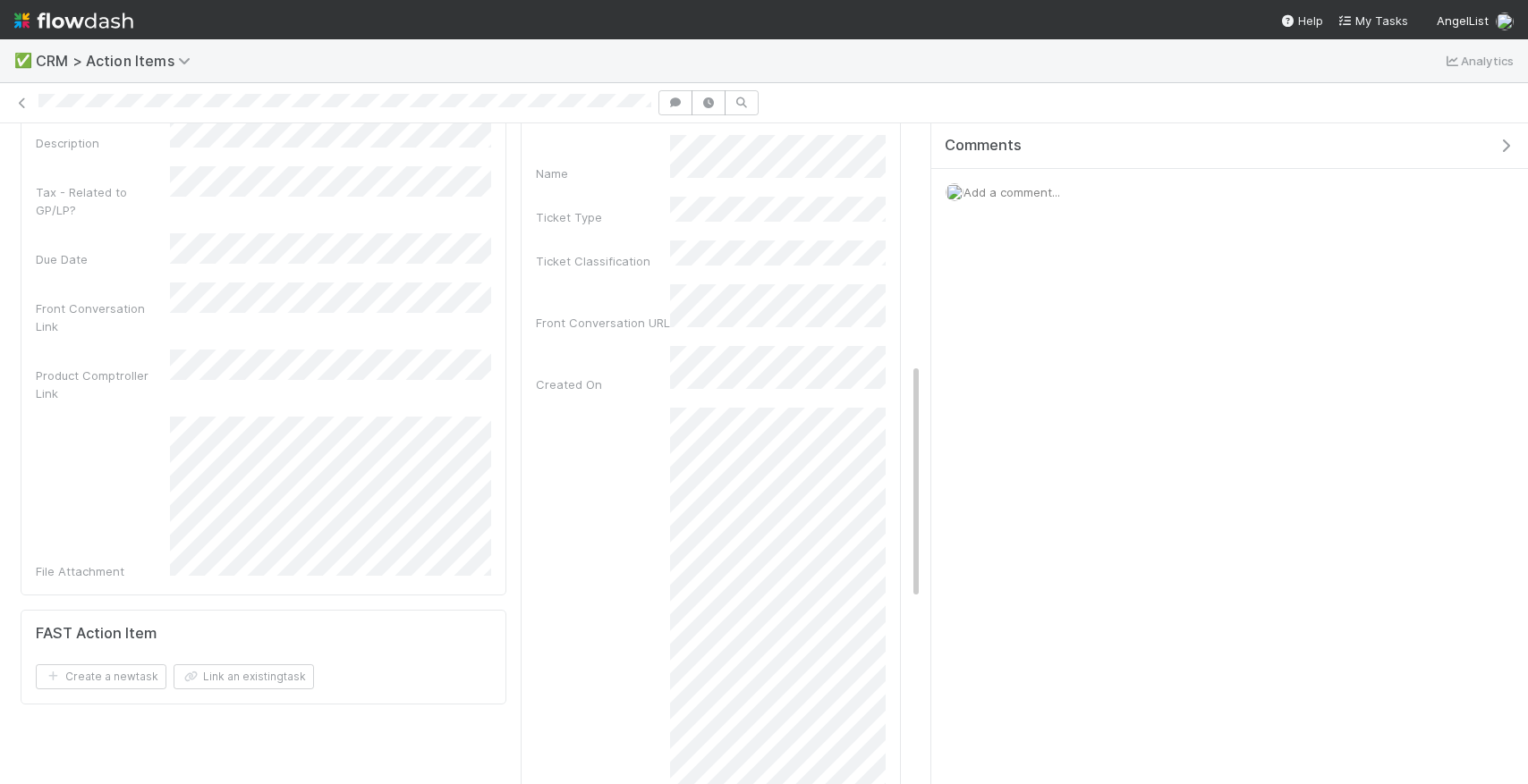
scroll to position [629, 0]
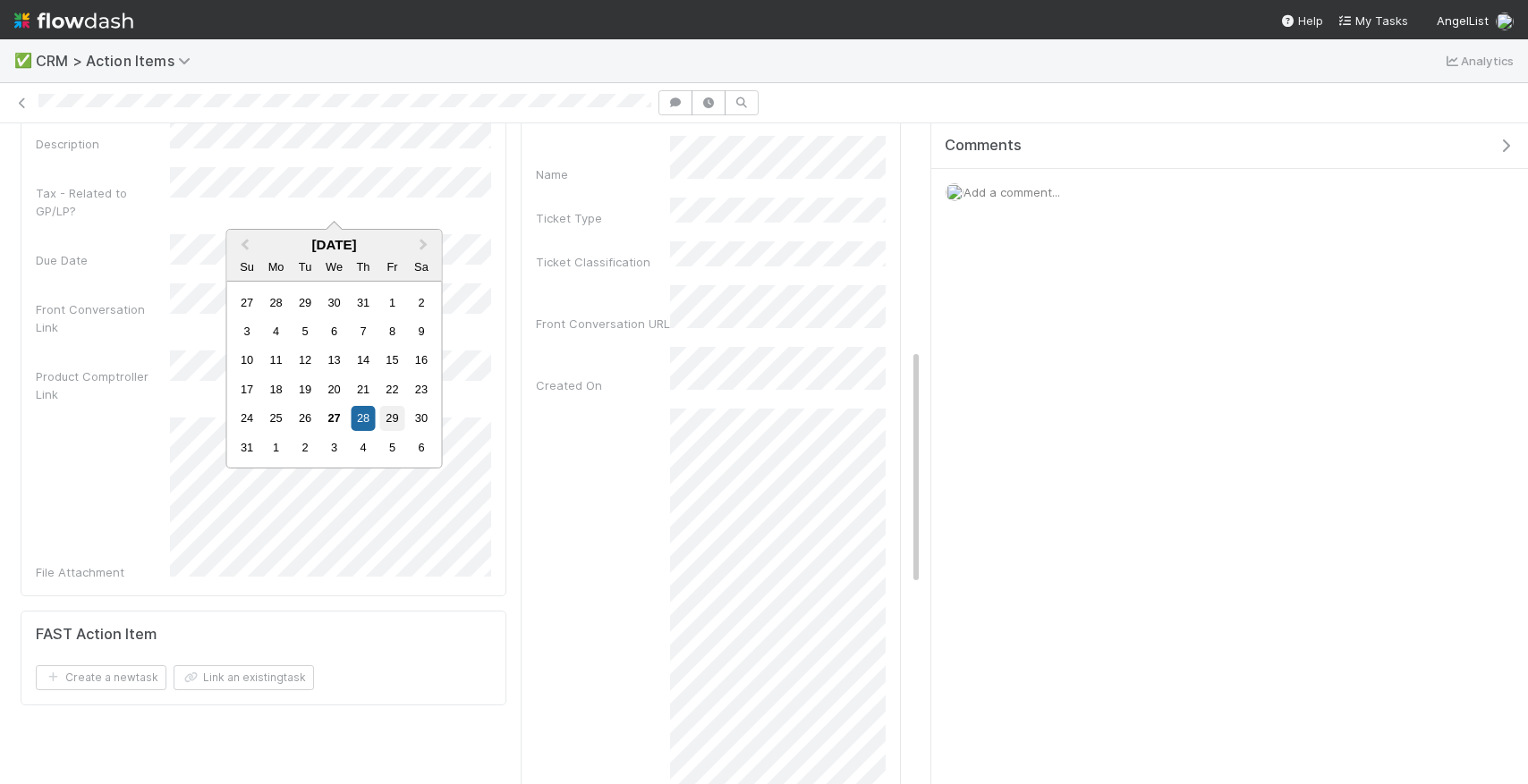
click at [399, 425] on div "29" at bounding box center [393, 418] width 25 height 25
click at [374, 420] on div "28" at bounding box center [363, 418] width 25 height 25
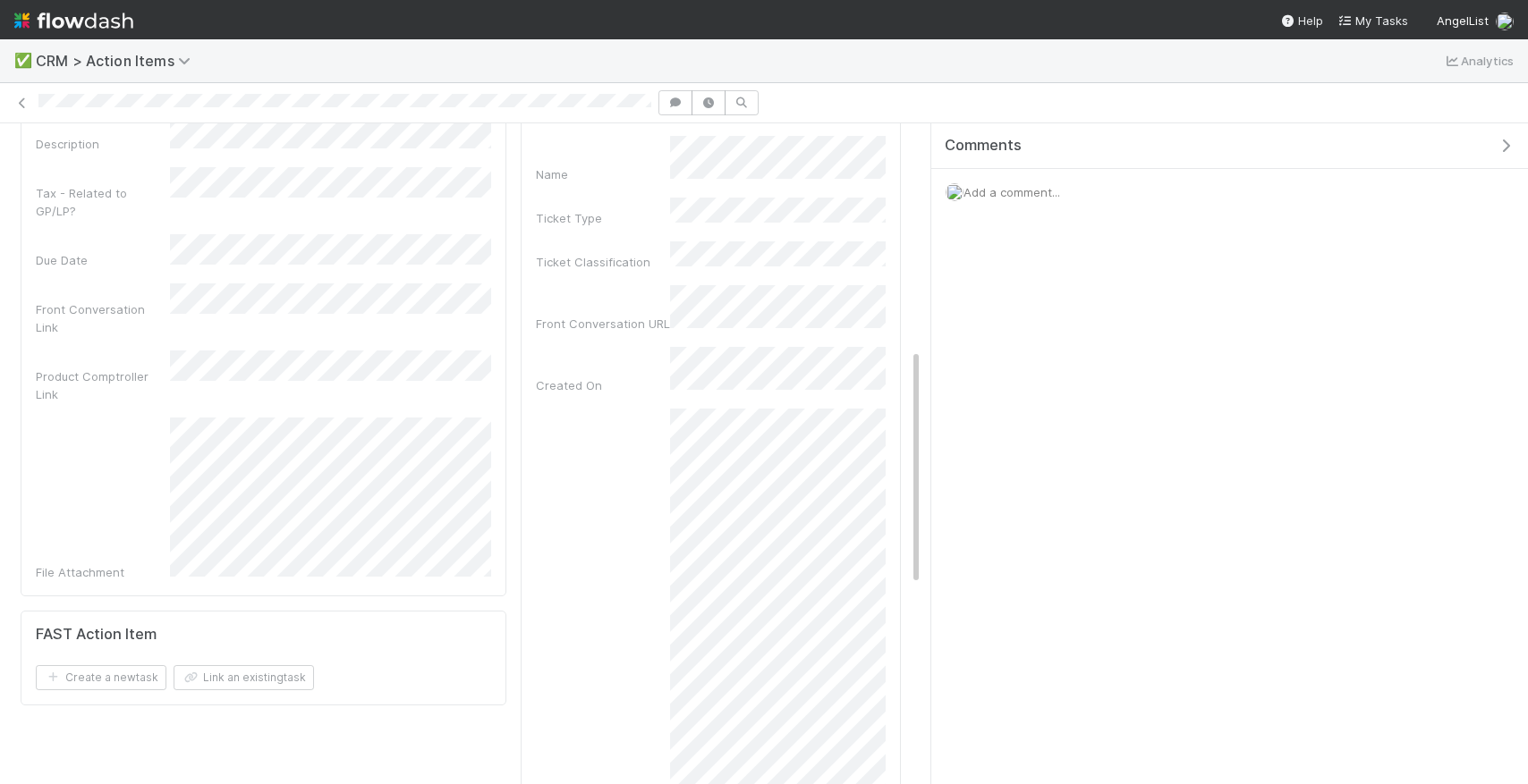
click at [377, 626] on div "FAST Action Item" at bounding box center [263, 635] width 456 height 18
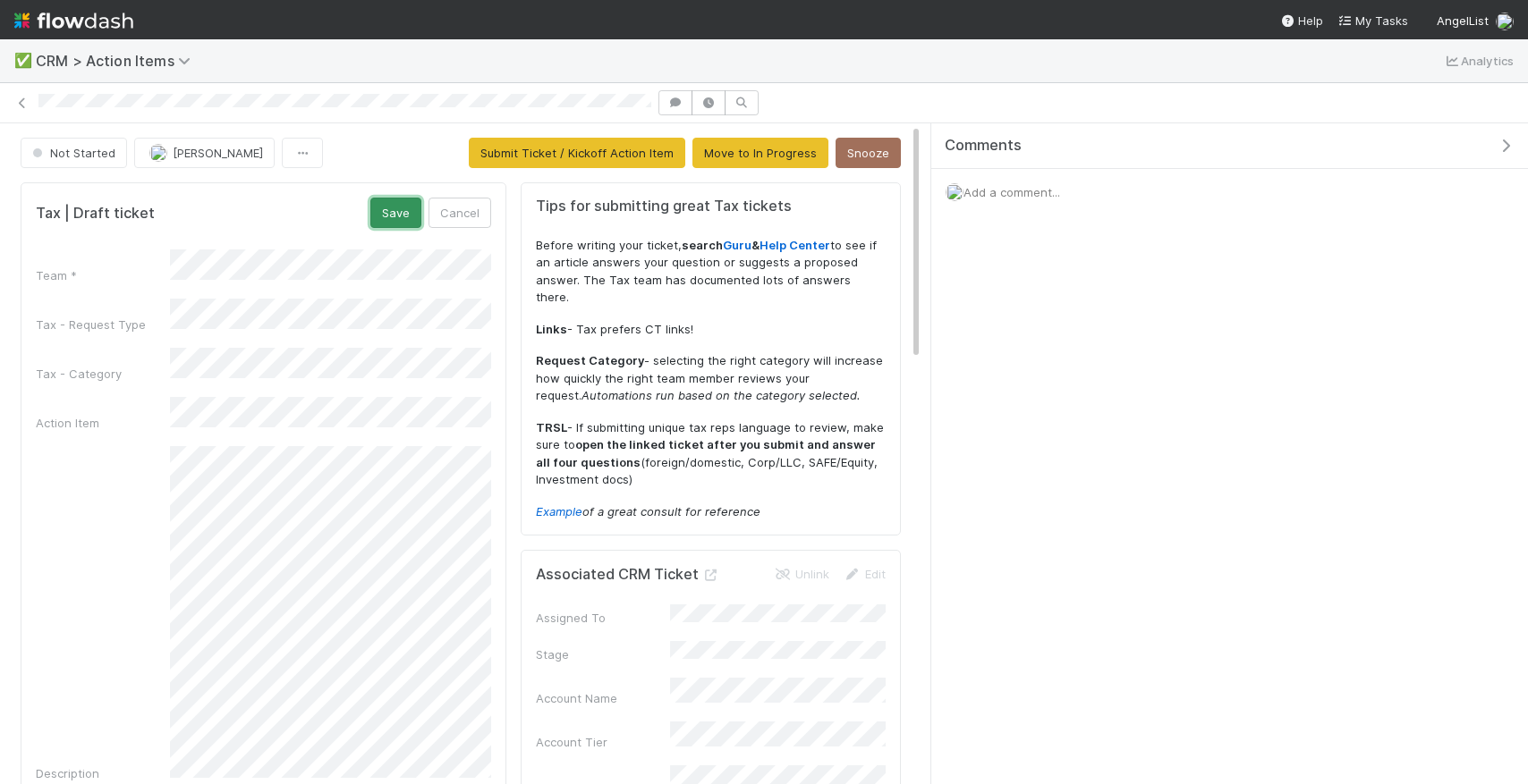
click at [401, 209] on button "Save" at bounding box center [395, 213] width 51 height 30
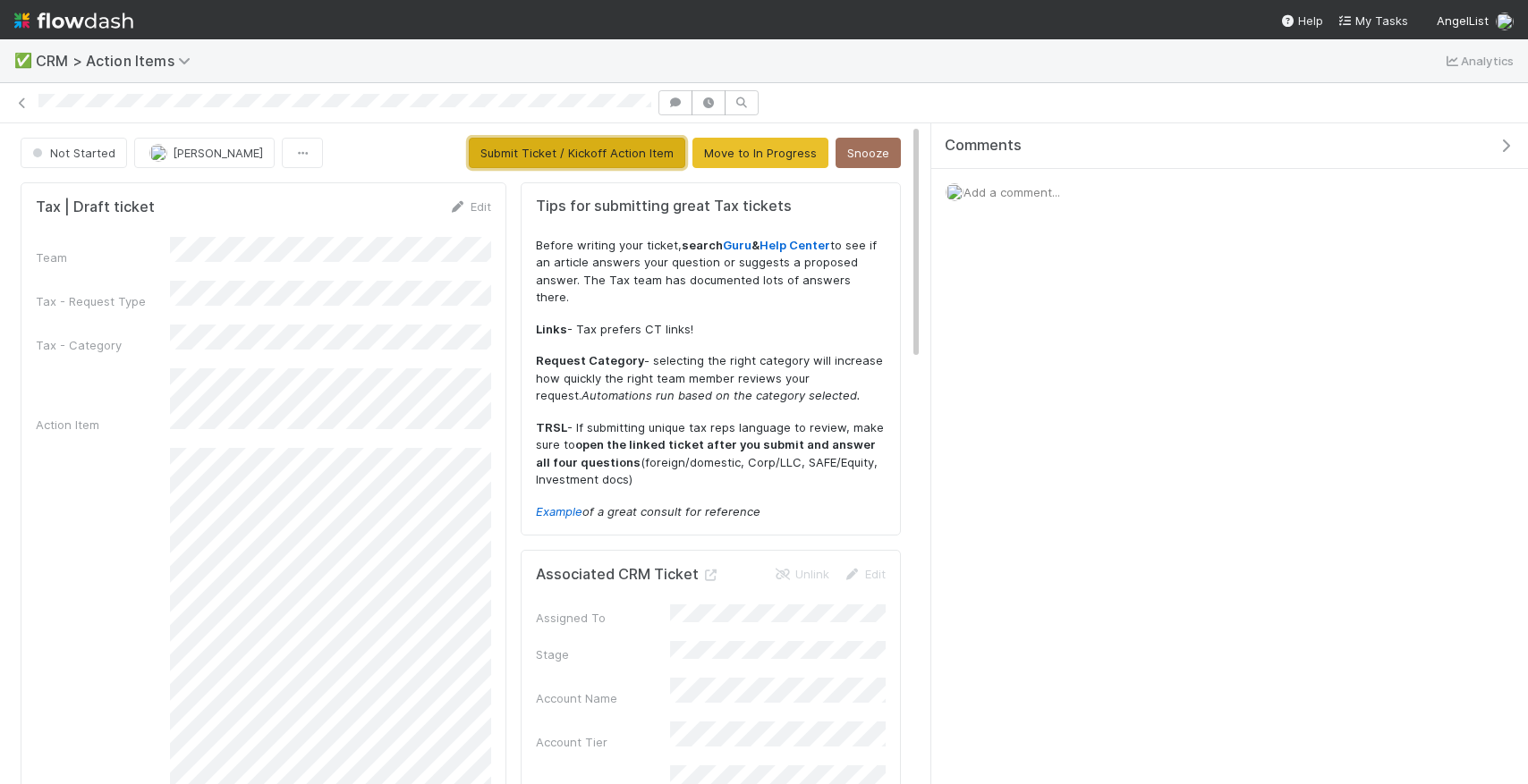
click at [530, 163] on button "Submit Ticket / Kickoff Action Item" at bounding box center [577, 153] width 216 height 30
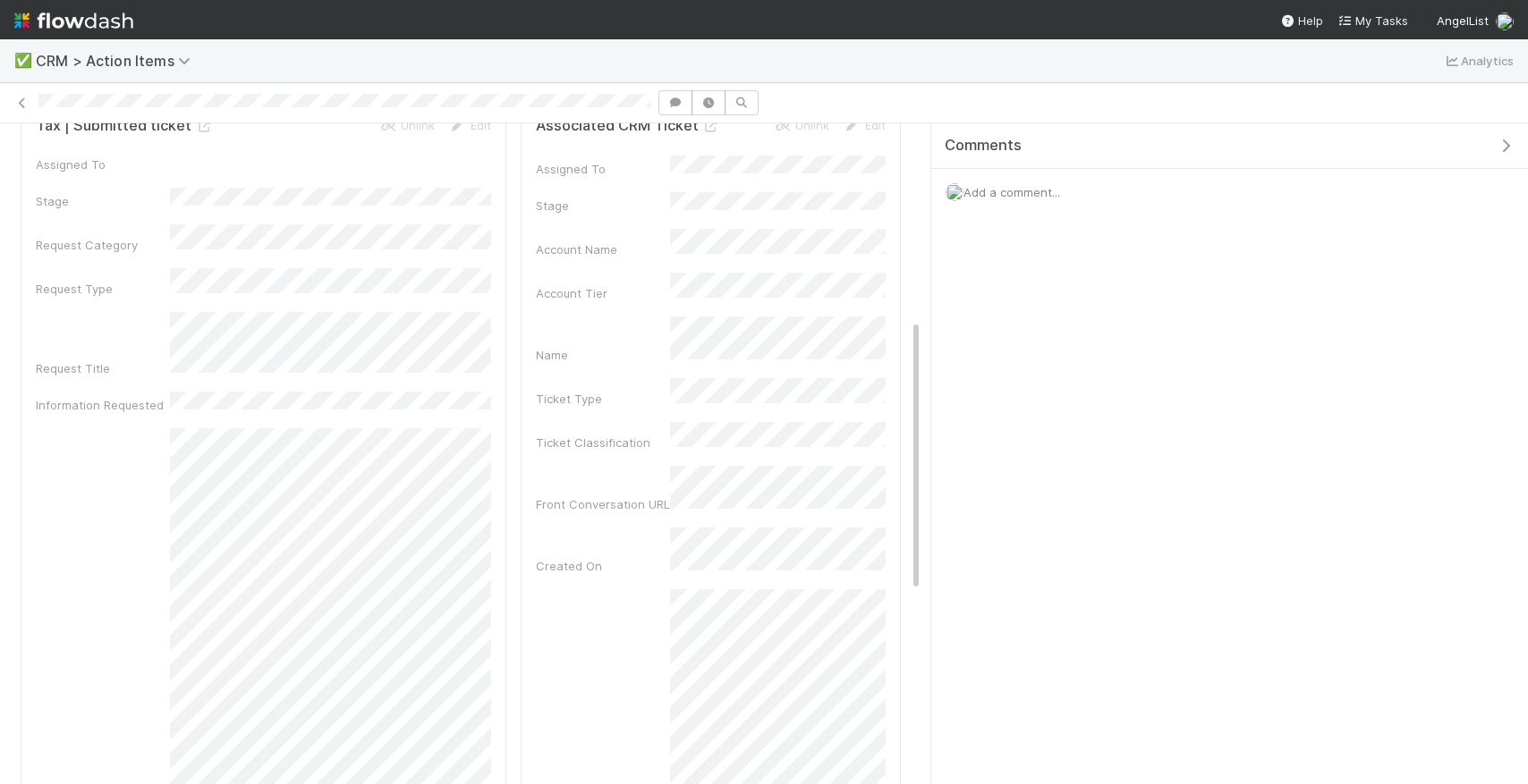
scroll to position [58, 0]
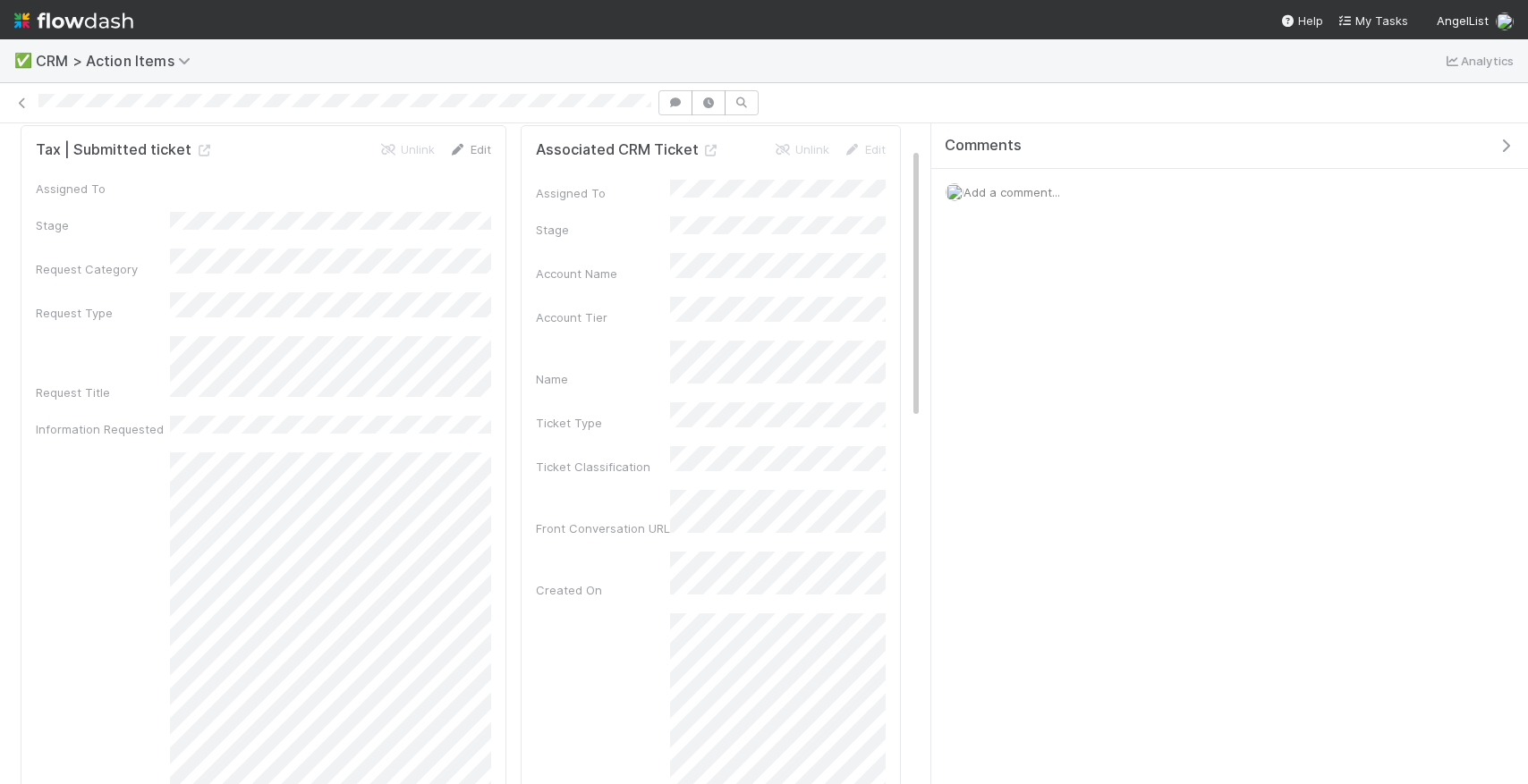
click at [471, 144] on link "Edit" at bounding box center [470, 149] width 42 height 14
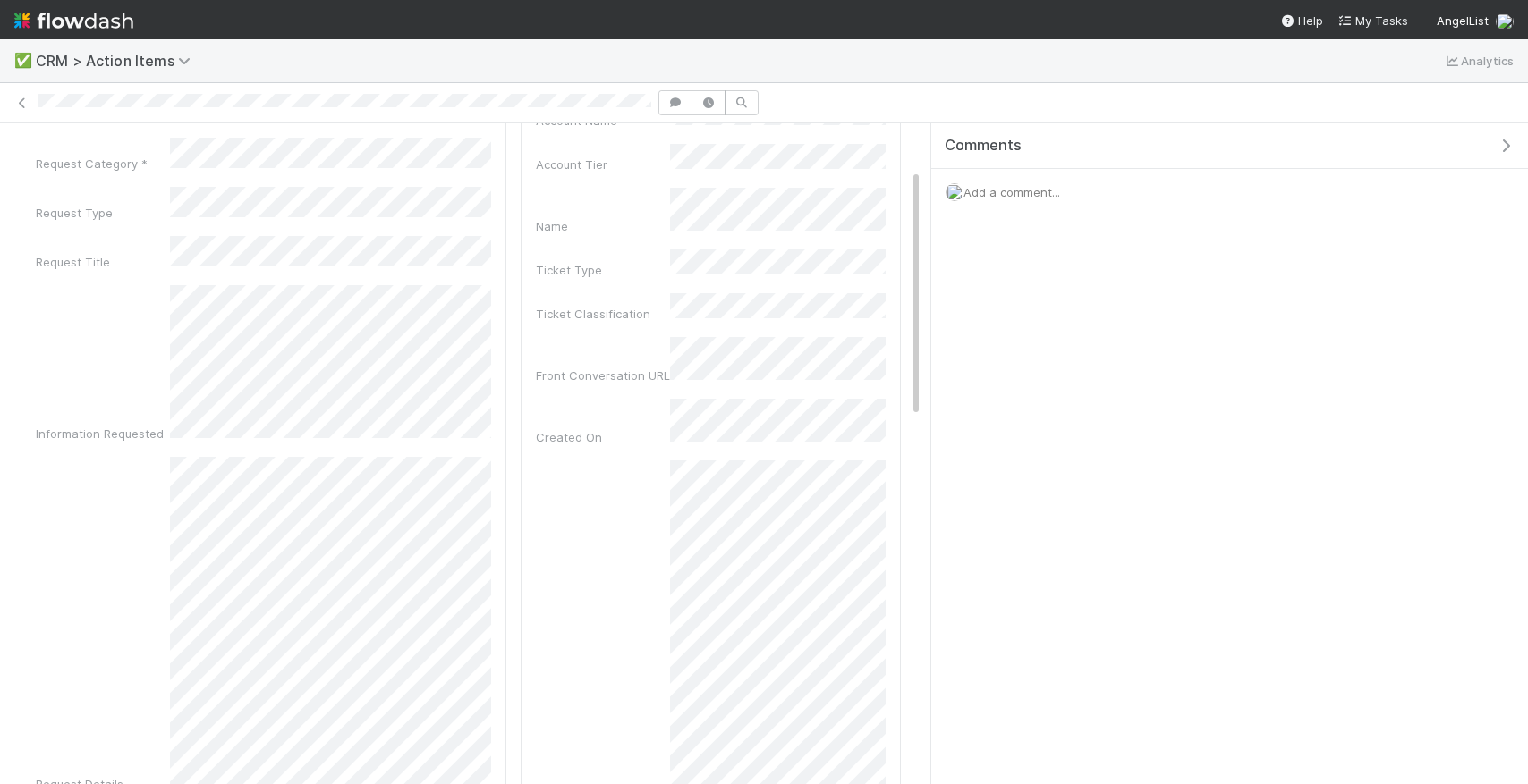
scroll to position [0, 0]
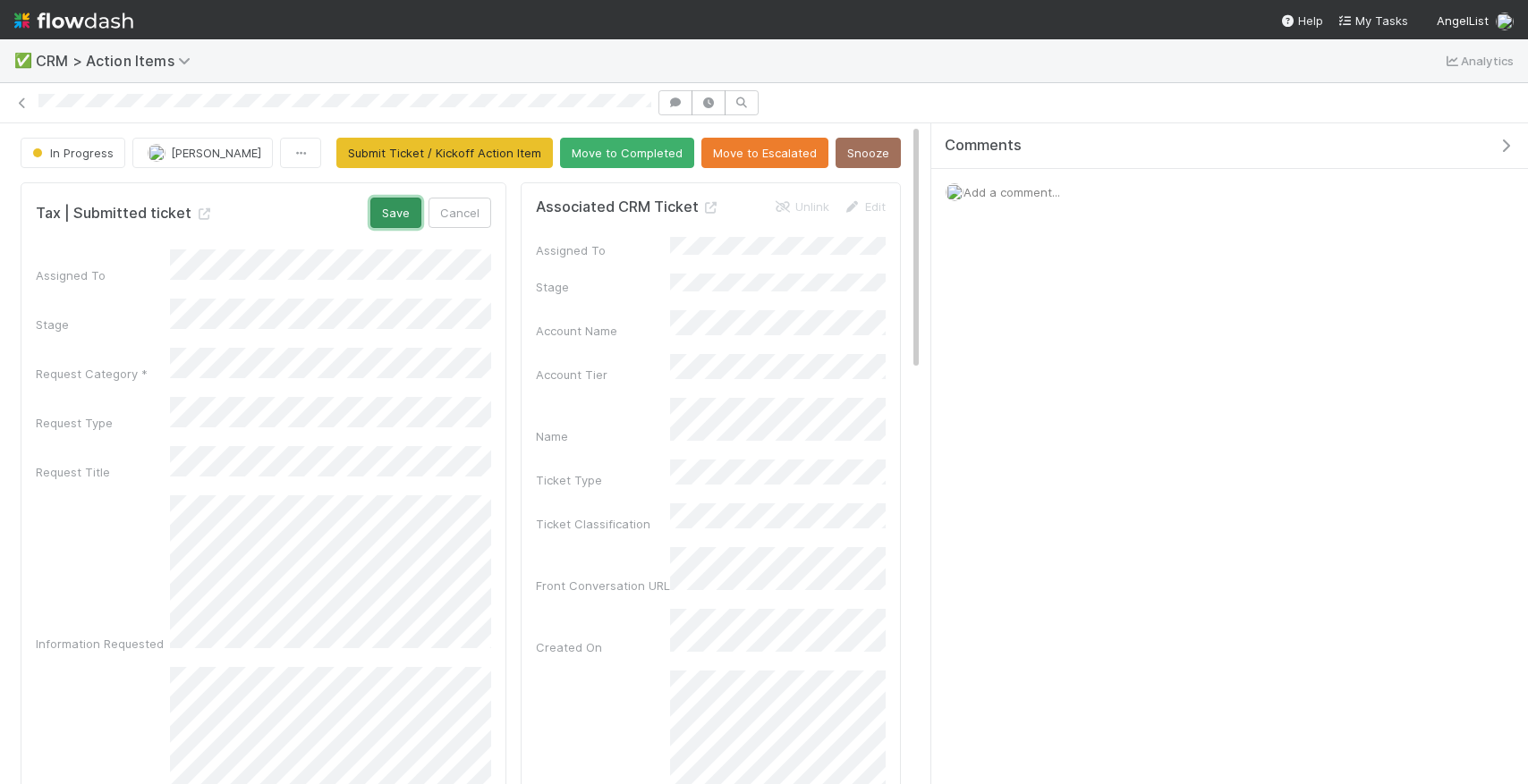
click at [410, 215] on button "Save" at bounding box center [395, 213] width 51 height 30
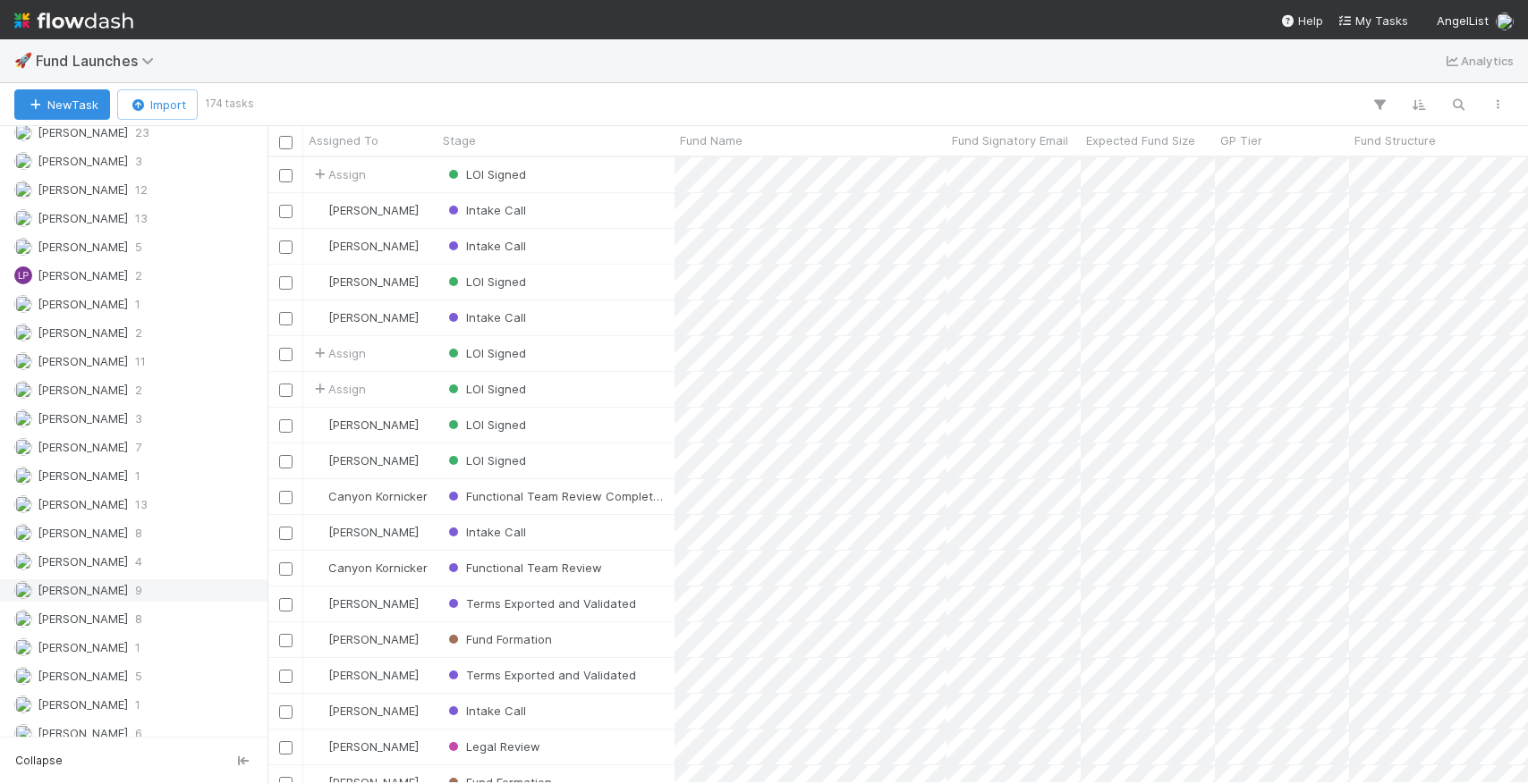
scroll to position [1730, 0]
click at [93, 252] on span "[PERSON_NAME]" at bounding box center [83, 250] width 91 height 14
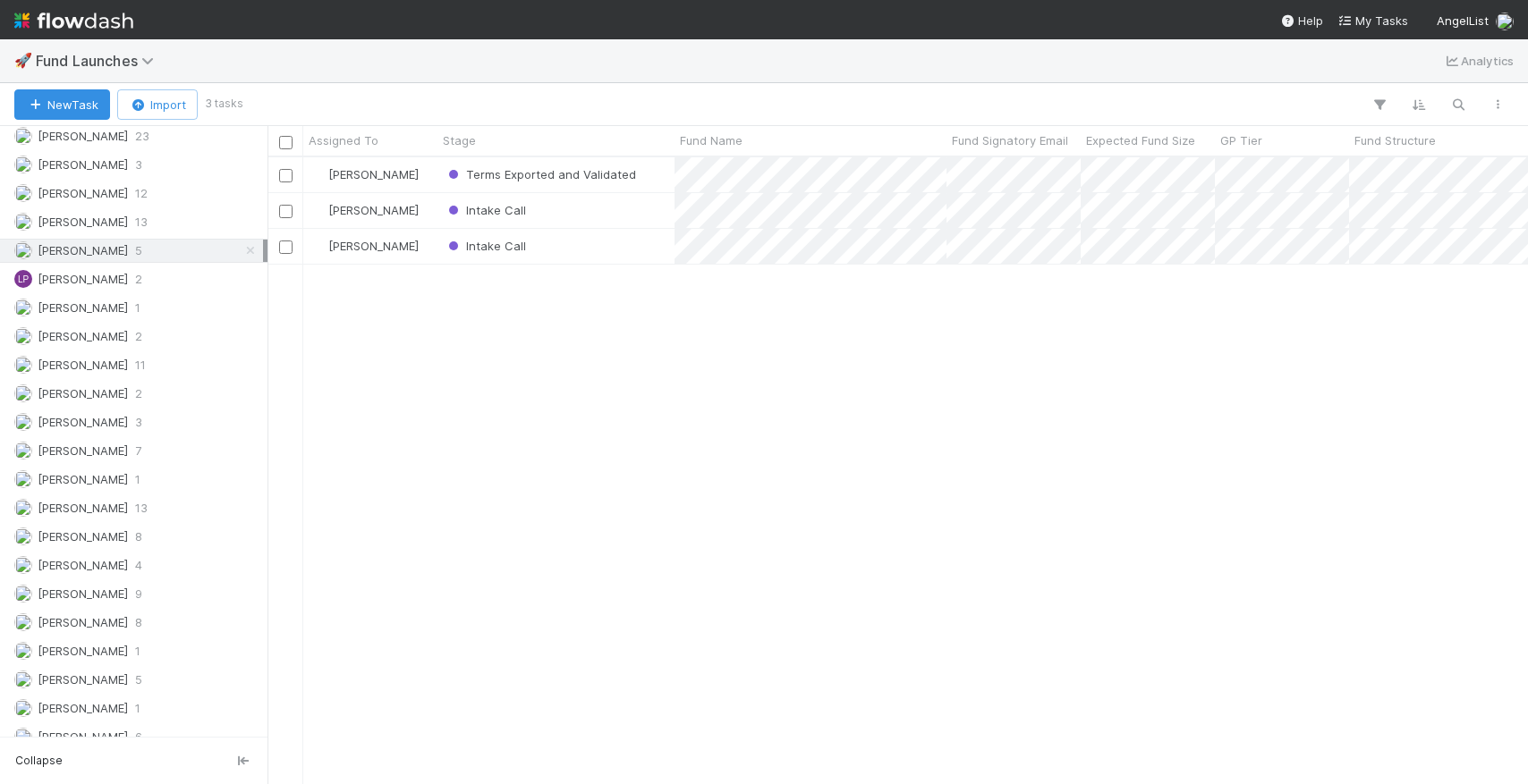
scroll to position [626, 1261]
click at [418, 238] on div "[PERSON_NAME]" at bounding box center [370, 246] width 134 height 35
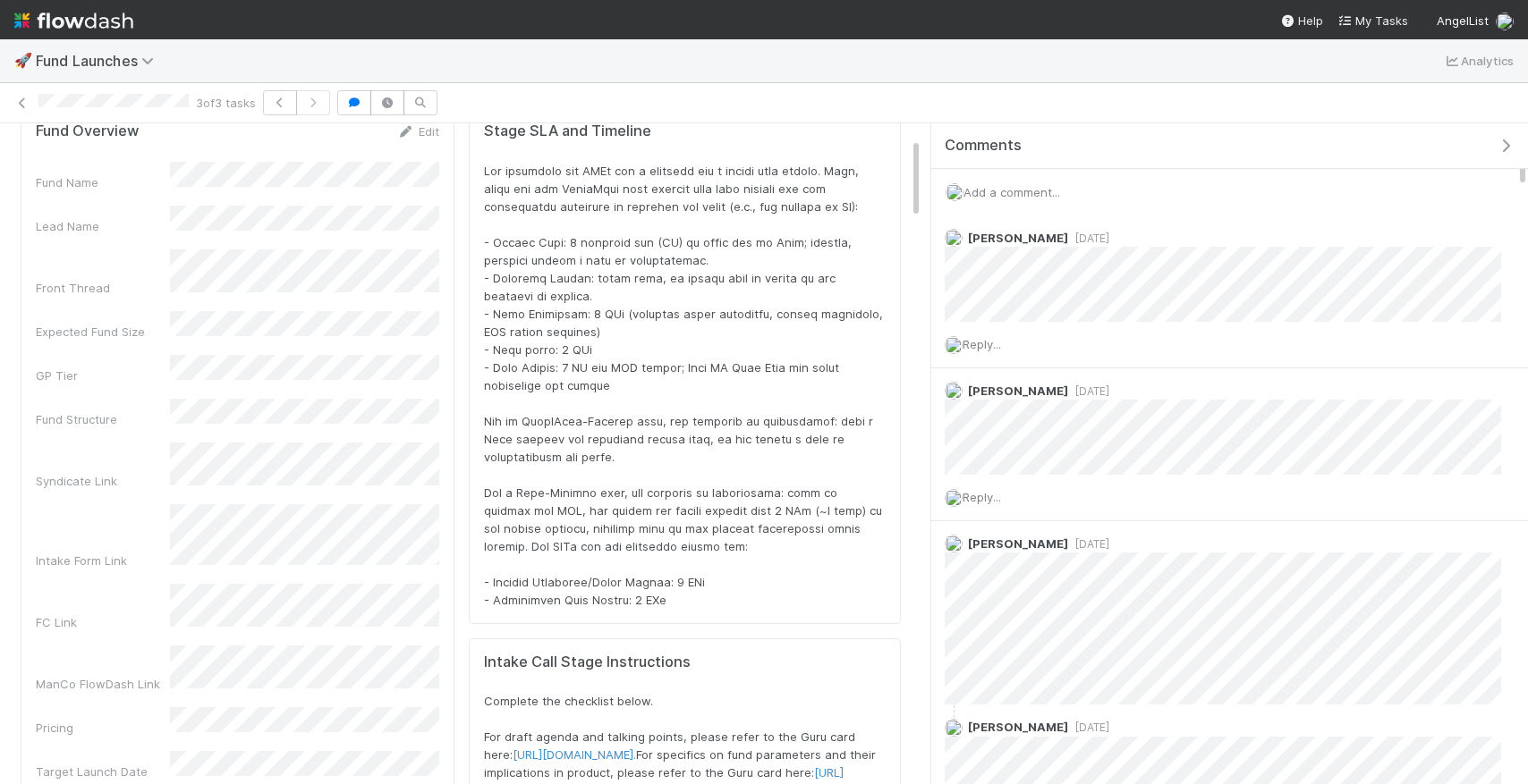
scroll to position [114, 0]
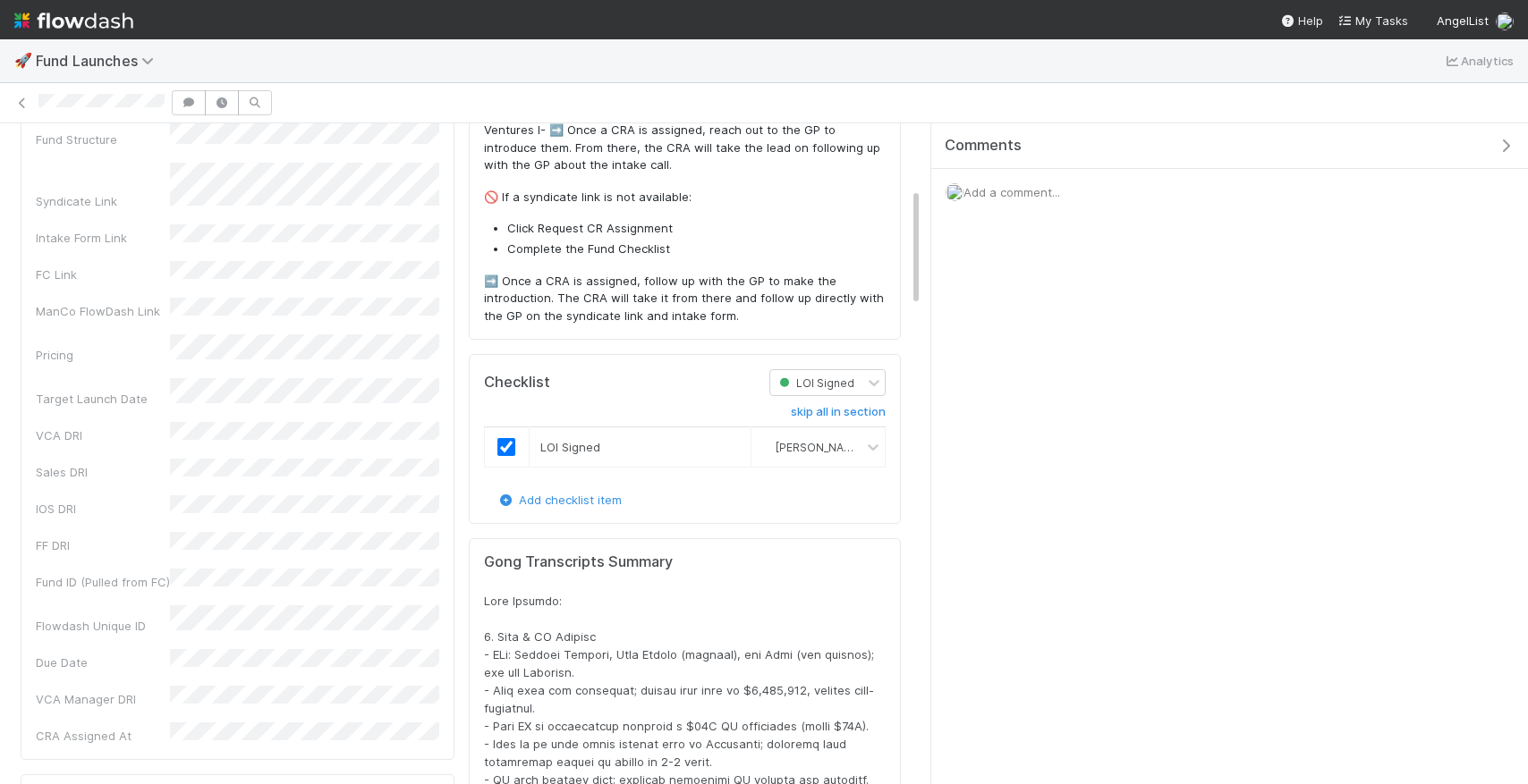
scroll to position [369, 0]
